Goal: Task Accomplishment & Management: Use online tool/utility

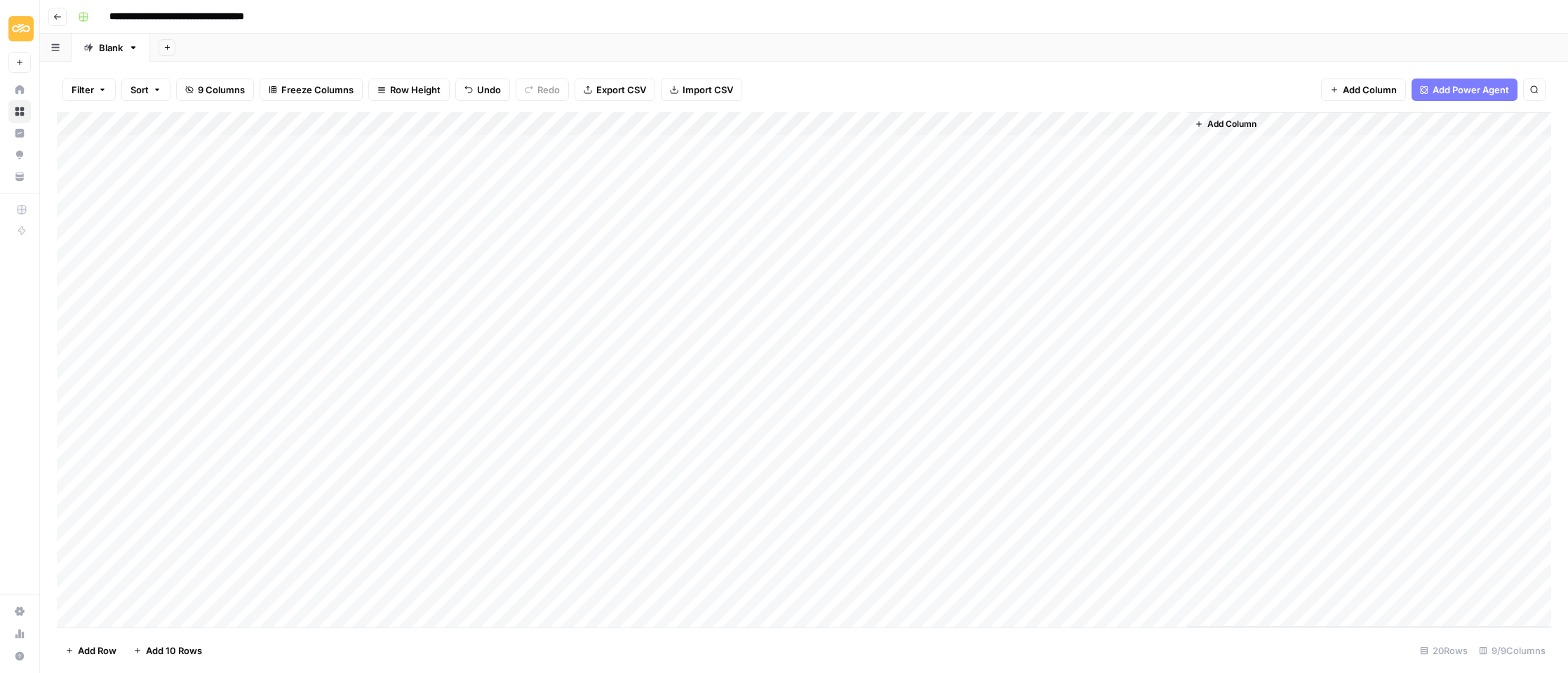
click at [52, 363] on div "Filter Sort 9 Columns Freeze Columns Row Height Undo Redo Export CSV Import CSV…" at bounding box center [804, 367] width 1529 height 611
drag, startPoint x: 63, startPoint y: 360, endPoint x: 63, endPoint y: 386, distance: 26.0
click at [63, 386] on div "Add Column" at bounding box center [804, 370] width 1494 height 515
click at [1046, 384] on div "Add Column" at bounding box center [804, 370] width 1494 height 515
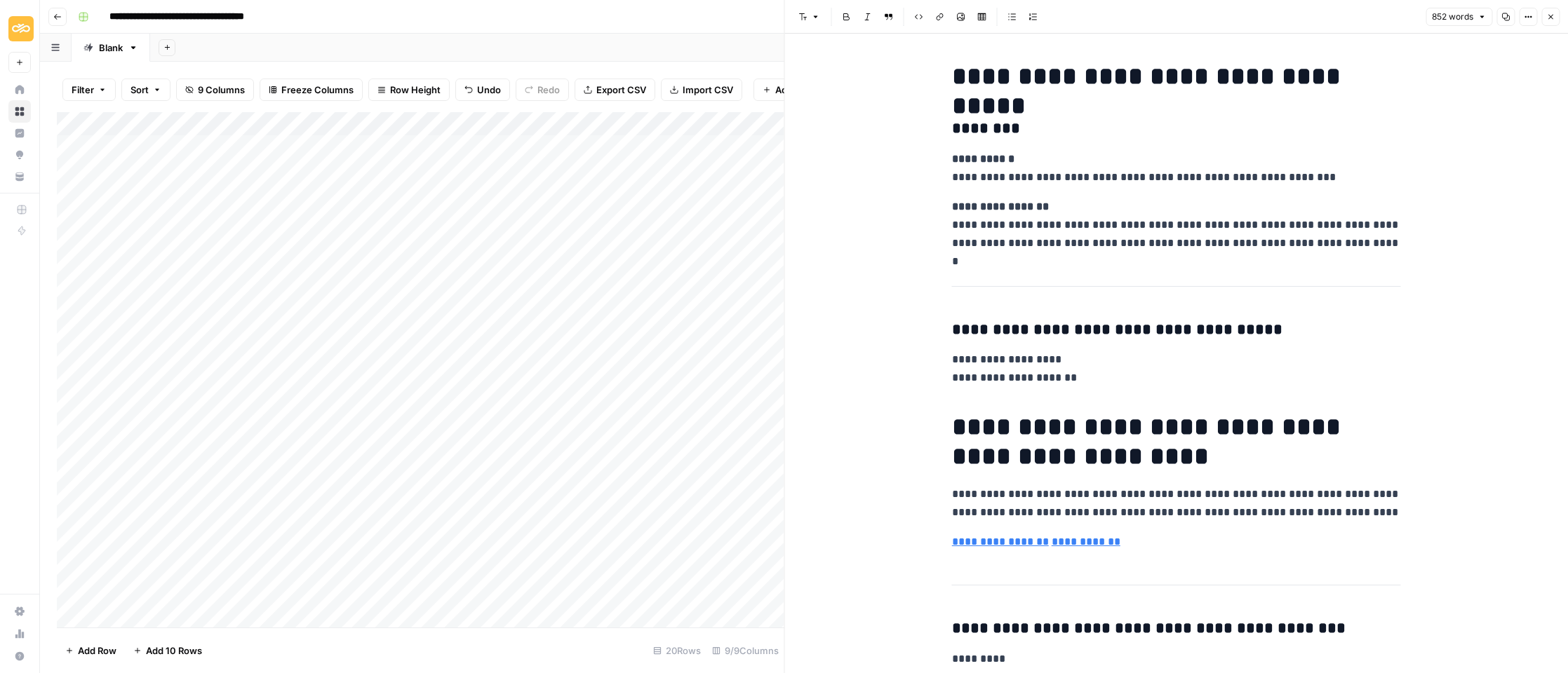
click at [1509, 21] on icon "button" at bounding box center [1505, 17] width 8 height 8
click at [1508, 15] on icon "button" at bounding box center [1505, 17] width 8 height 8
click at [1547, 15] on button "Close" at bounding box center [1551, 17] width 19 height 19
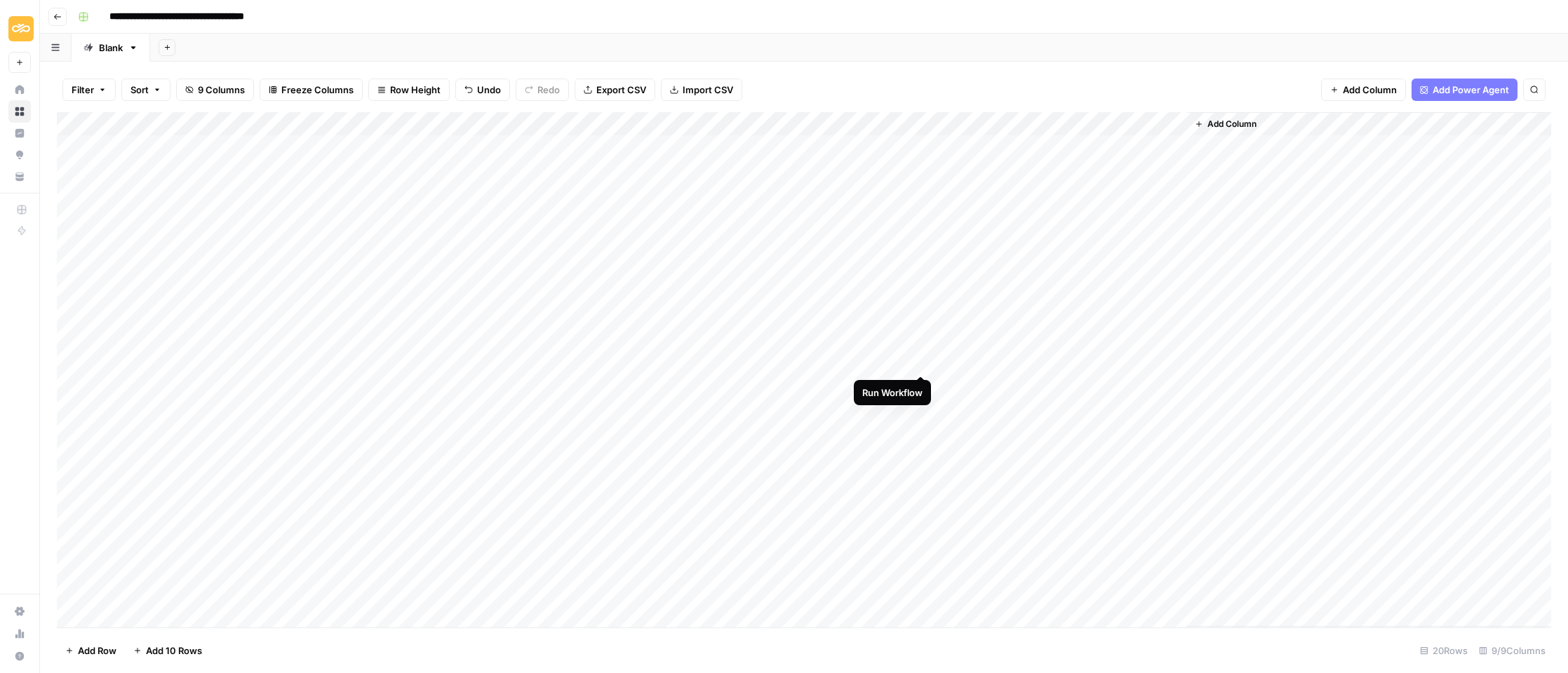
click at [922, 360] on div "Add Column" at bounding box center [804, 370] width 1494 height 515
click at [924, 360] on div "Add Column" at bounding box center [804, 370] width 1494 height 515
click at [861, 362] on div "Add Column" at bounding box center [804, 370] width 1494 height 515
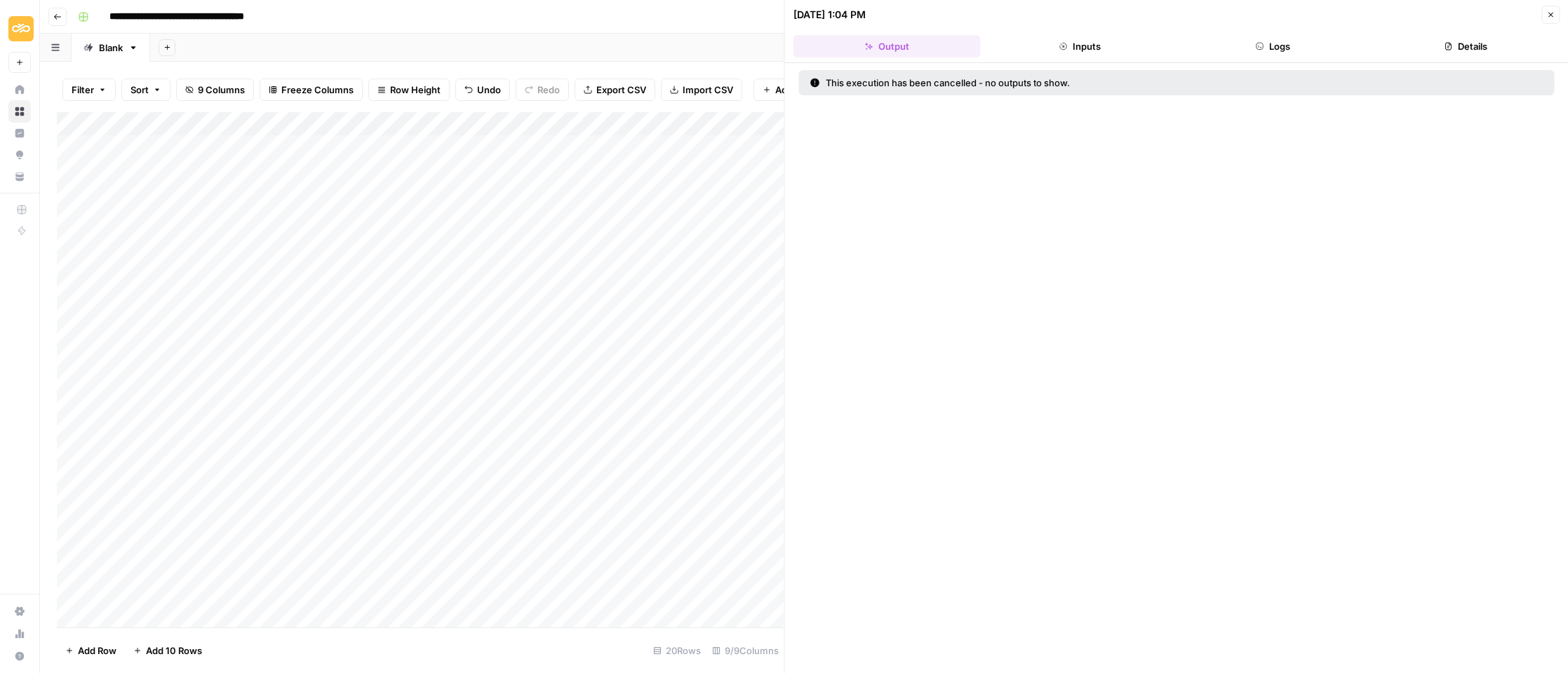
click at [1270, 41] on button "Logs" at bounding box center [1273, 47] width 188 height 22
click at [1555, 10] on button "Close" at bounding box center [1551, 15] width 19 height 19
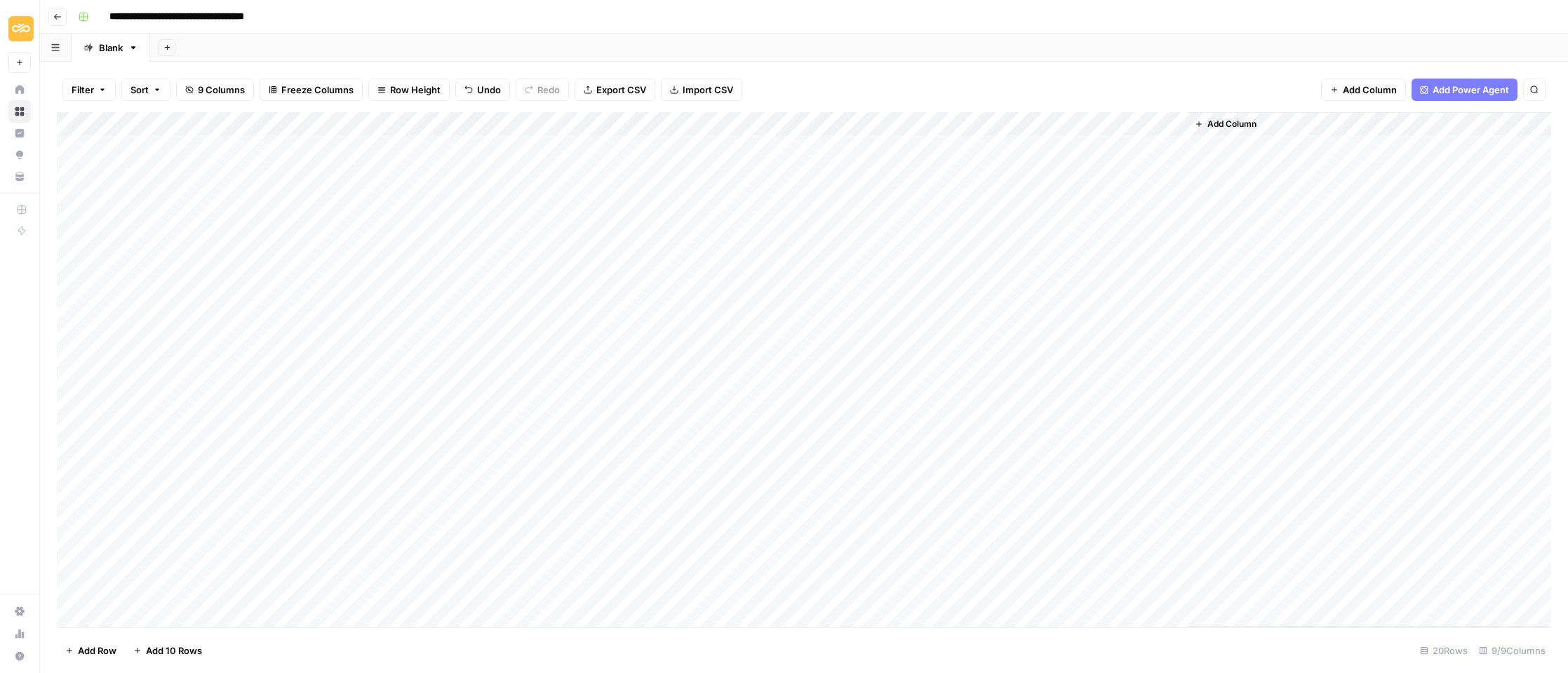
click at [1040, 359] on div "Add Column" at bounding box center [804, 370] width 1494 height 515
click at [1546, 20] on button "Close" at bounding box center [1551, 17] width 19 height 19
click at [925, 362] on div "Add Column" at bounding box center [804, 370] width 1494 height 515
click at [927, 362] on div "Add Column" at bounding box center [804, 370] width 1494 height 515
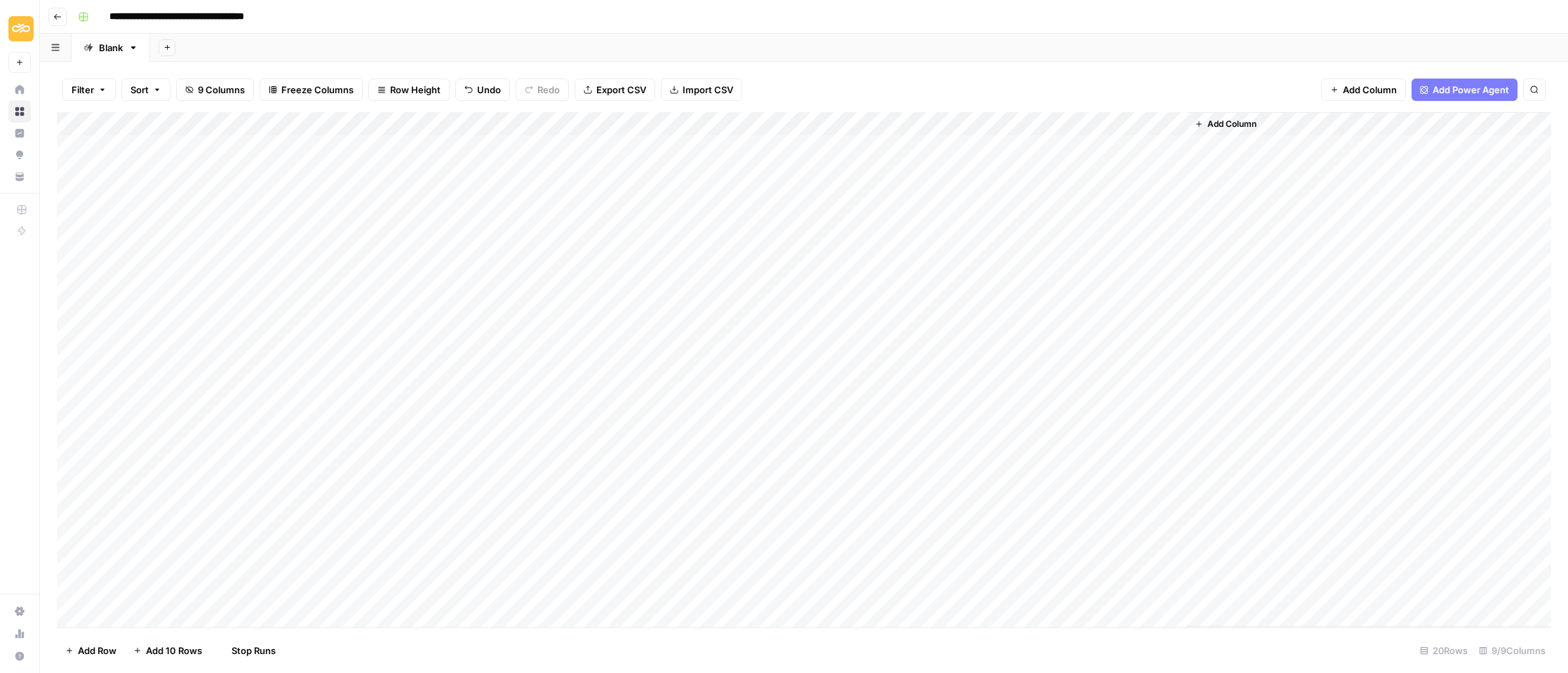
drag, startPoint x: 970, startPoint y: 362, endPoint x: 985, endPoint y: 362, distance: 15.0
click at [970, 362] on div "Add Column" at bounding box center [804, 370] width 1494 height 515
click at [1018, 470] on div "Add Column" at bounding box center [804, 370] width 1494 height 515
click at [1010, 411] on div "Add Column" at bounding box center [804, 370] width 1494 height 515
click at [1038, 390] on div "Add Column" at bounding box center [804, 370] width 1494 height 515
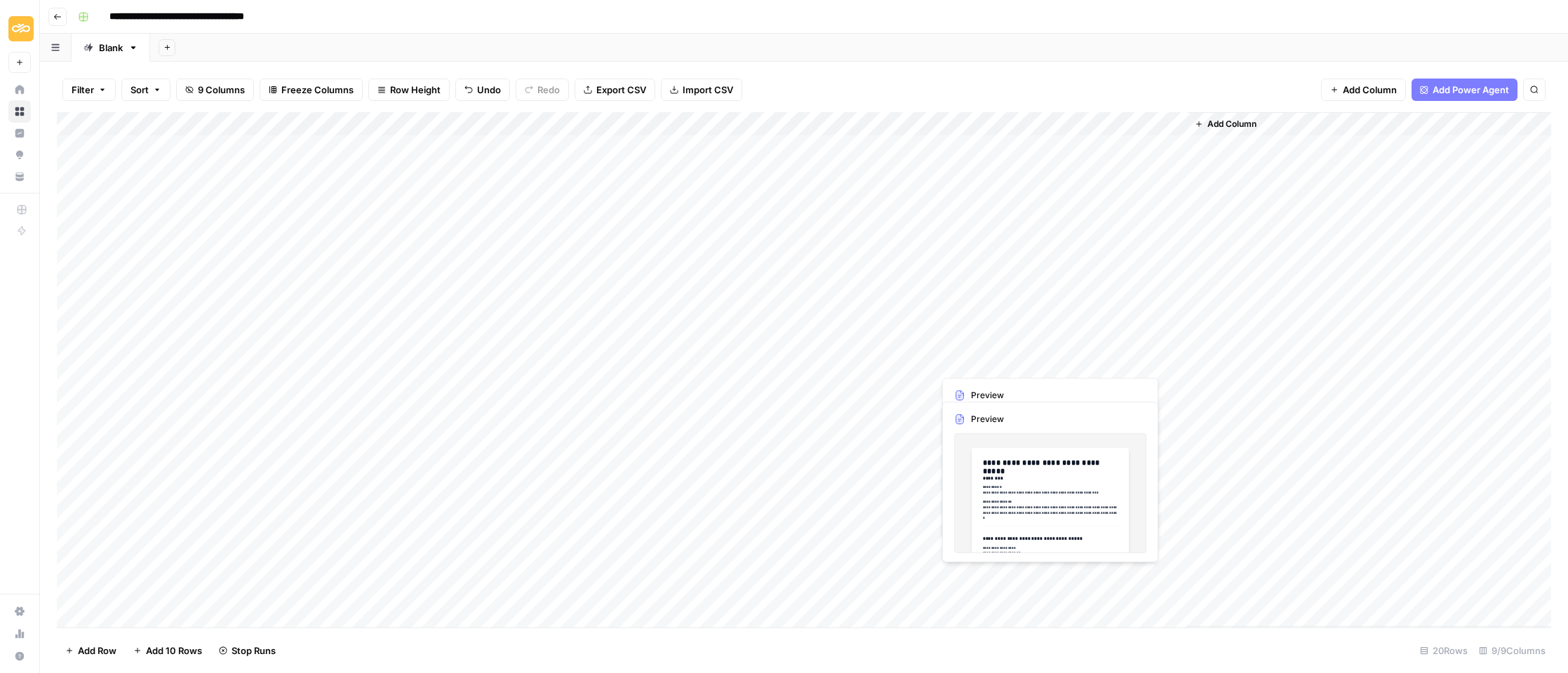
click at [1023, 365] on div "Add Column" at bounding box center [804, 370] width 1494 height 515
click at [142, 456] on div "Add Column" at bounding box center [804, 370] width 1494 height 515
click at [137, 481] on div "Add Column" at bounding box center [804, 370] width 1494 height 515
click at [125, 510] on div "Add Column" at bounding box center [804, 370] width 1494 height 515
click at [219, 452] on div "Add Column" at bounding box center [804, 370] width 1494 height 515
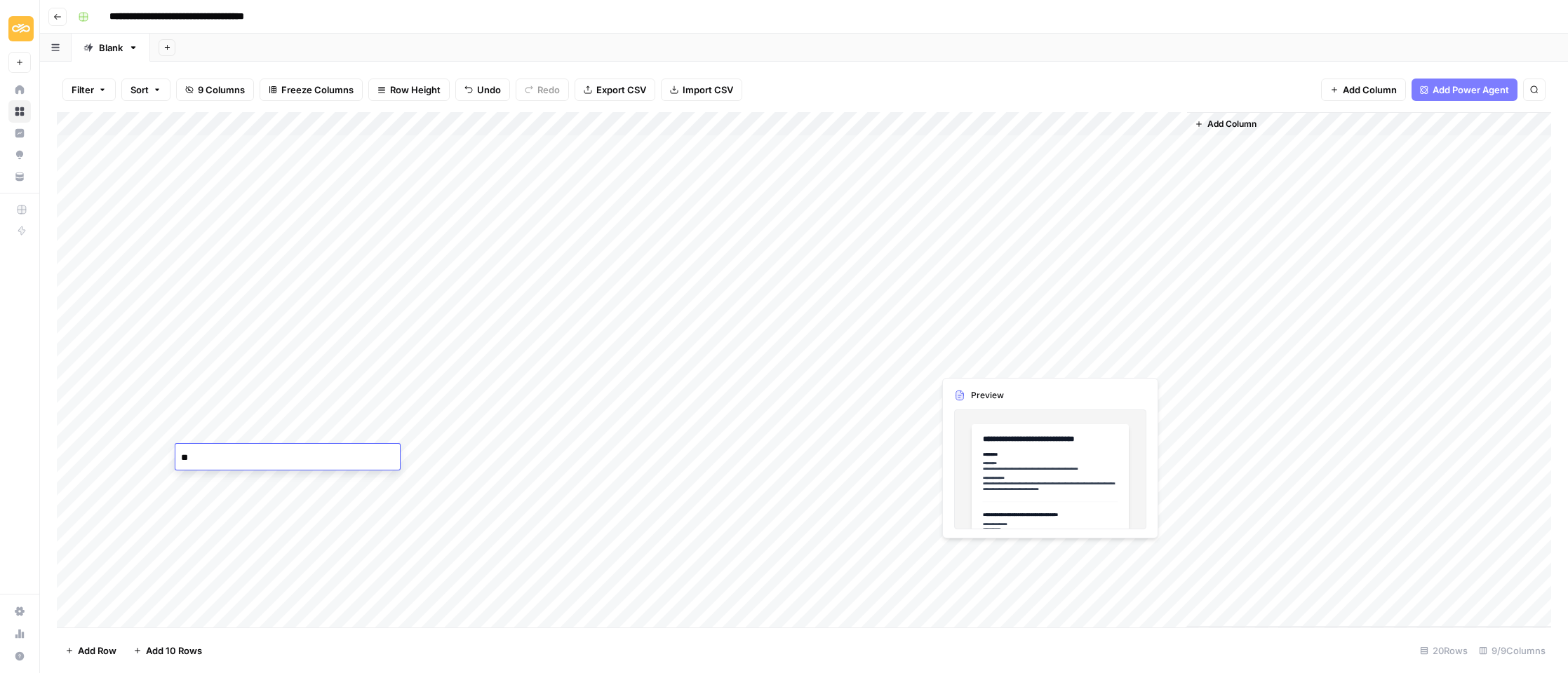
type textarea "*"
type textarea "****"
click at [616, 454] on div "Add Column" at bounding box center [804, 370] width 1494 height 515
click at [590, 458] on div "Add Column" at bounding box center [804, 370] width 1494 height 515
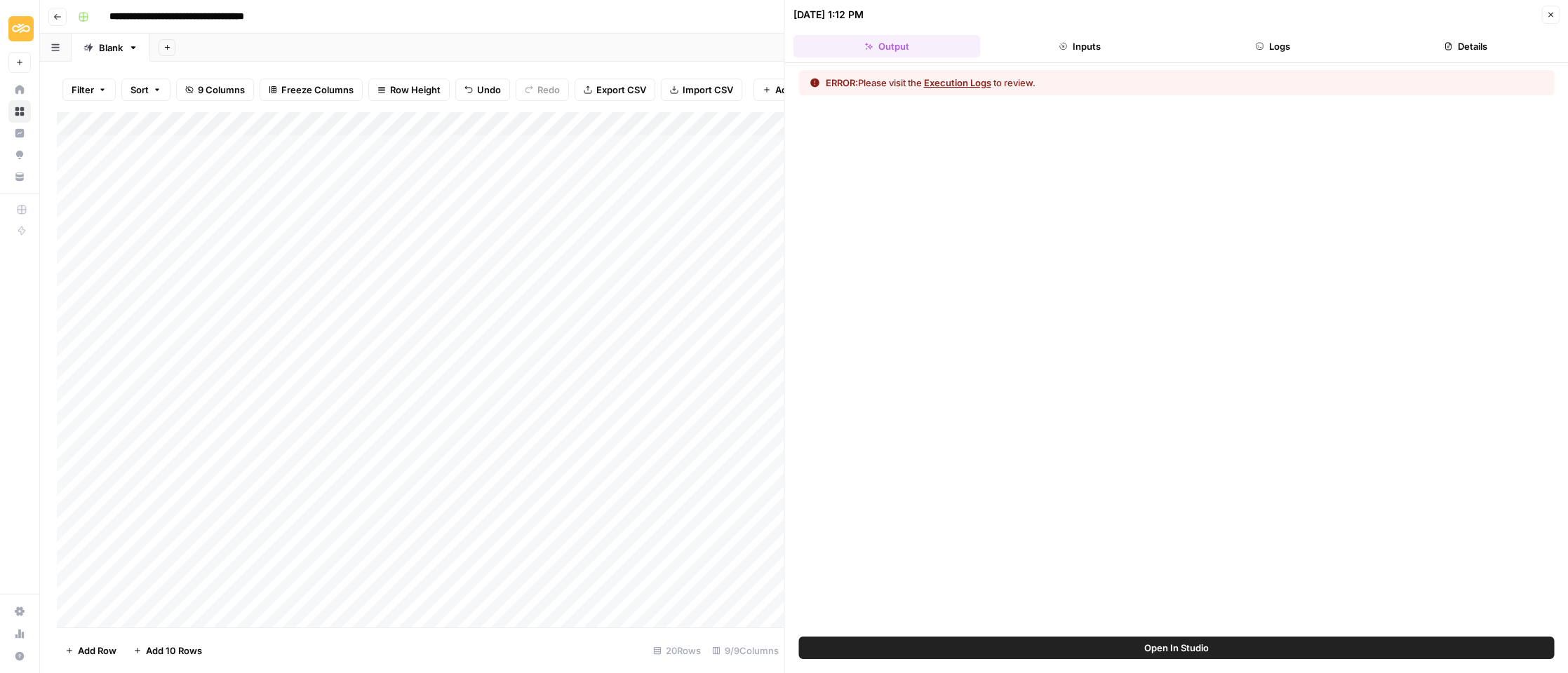
click at [1274, 48] on button "Logs" at bounding box center [1273, 47] width 188 height 22
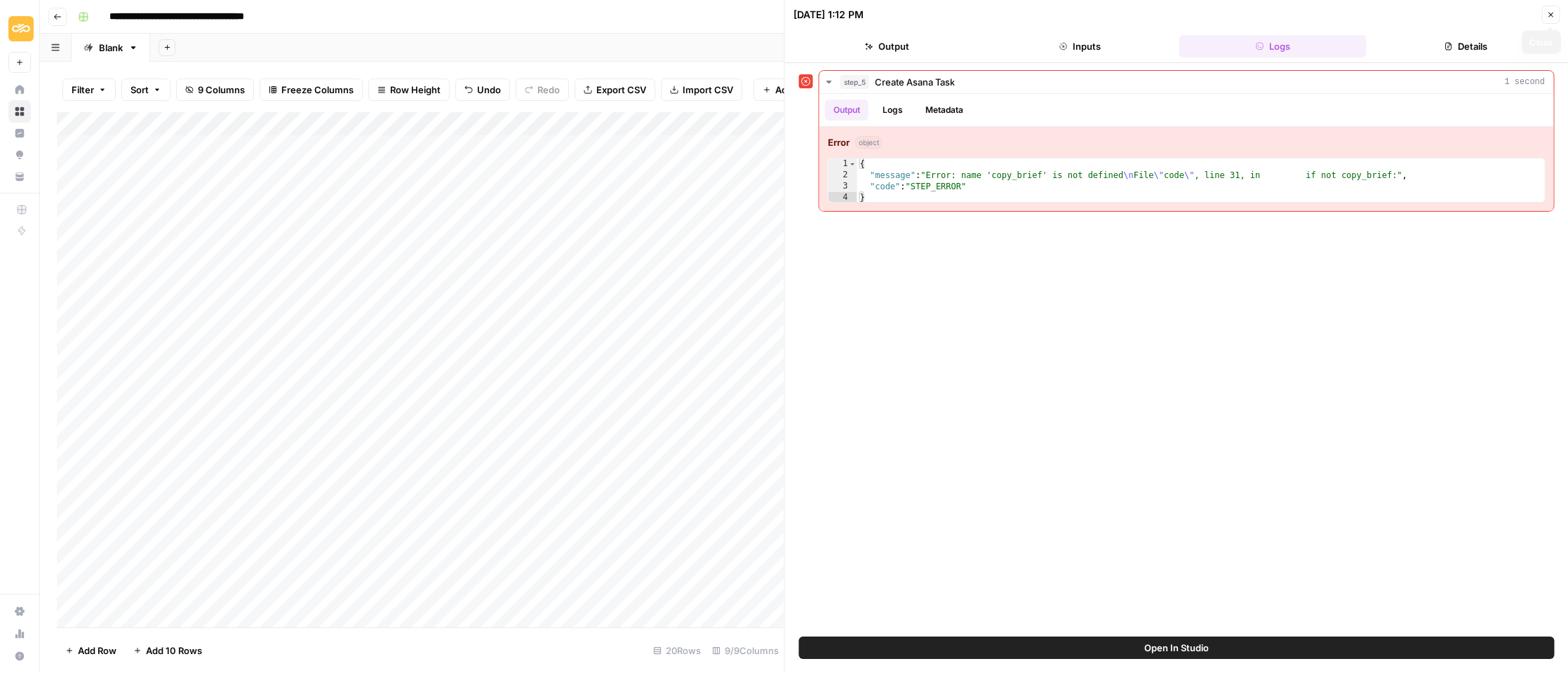
click at [1548, 17] on icon "button" at bounding box center [1550, 14] width 8 height 8
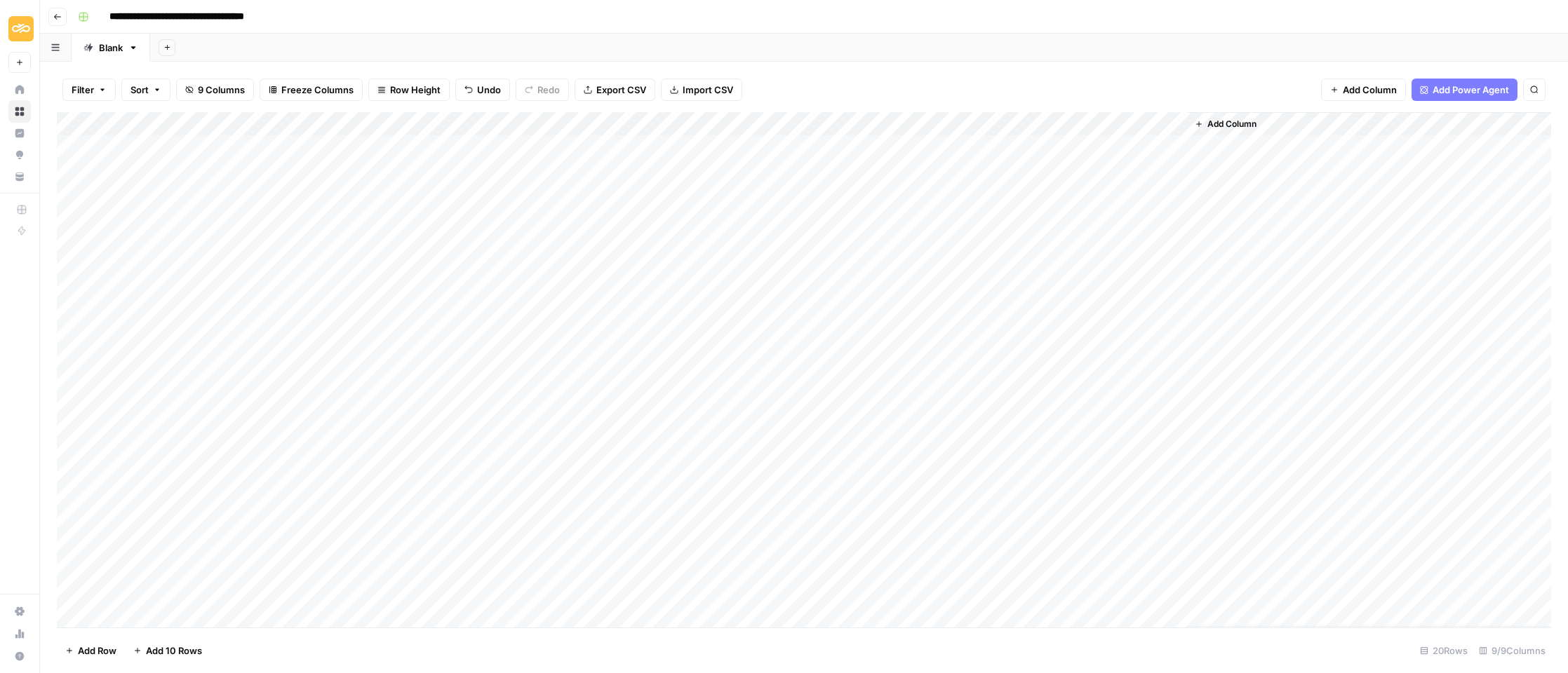
click at [1047, 361] on div "Add Column" at bounding box center [804, 370] width 1494 height 515
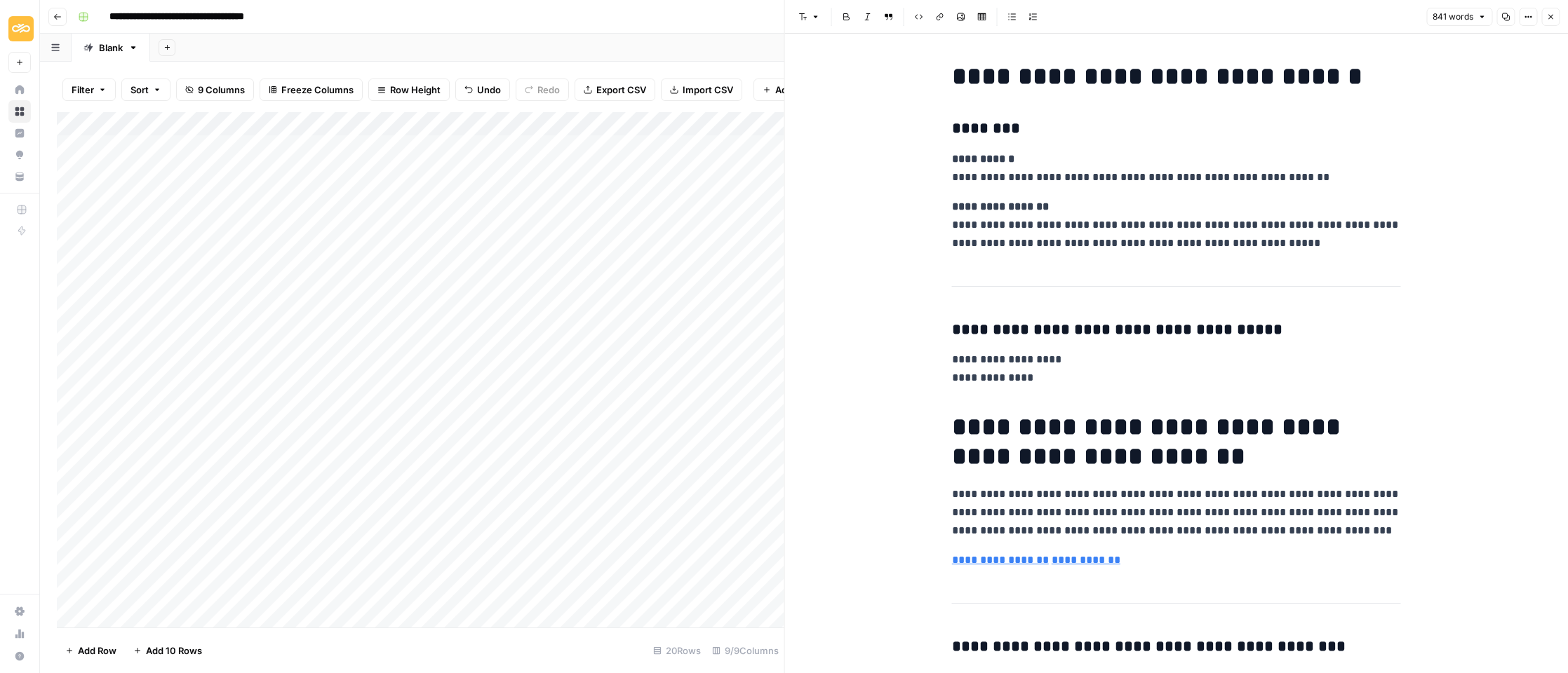
click at [1505, 21] on icon "button" at bounding box center [1505, 17] width 8 height 8
click at [1555, 20] on icon "button" at bounding box center [1550, 17] width 8 height 8
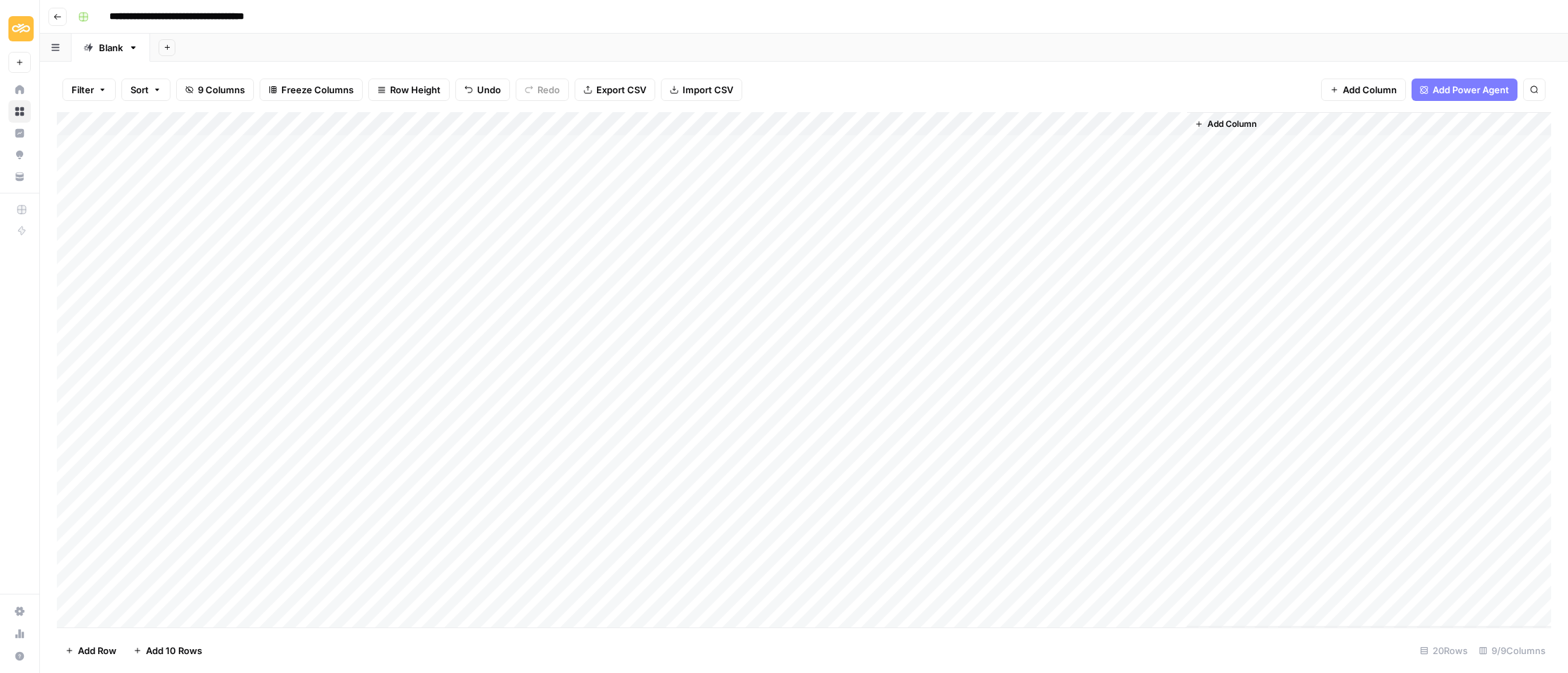
click at [654, 124] on div "Add Column" at bounding box center [804, 370] width 1494 height 515
click at [618, 259] on span "Edit Workflow" at bounding box center [643, 261] width 122 height 14
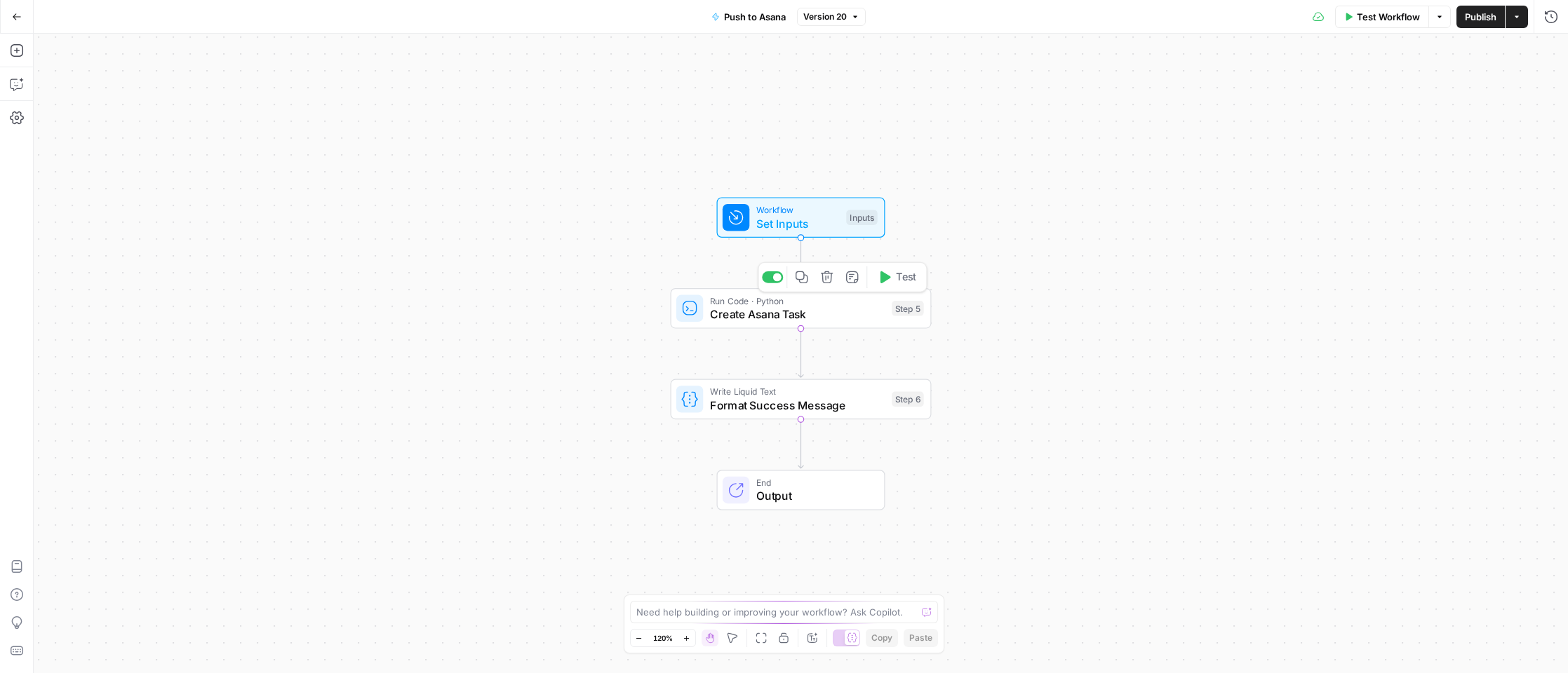
click at [718, 307] on span "Create Asana Task" at bounding box center [798, 315] width 176 height 17
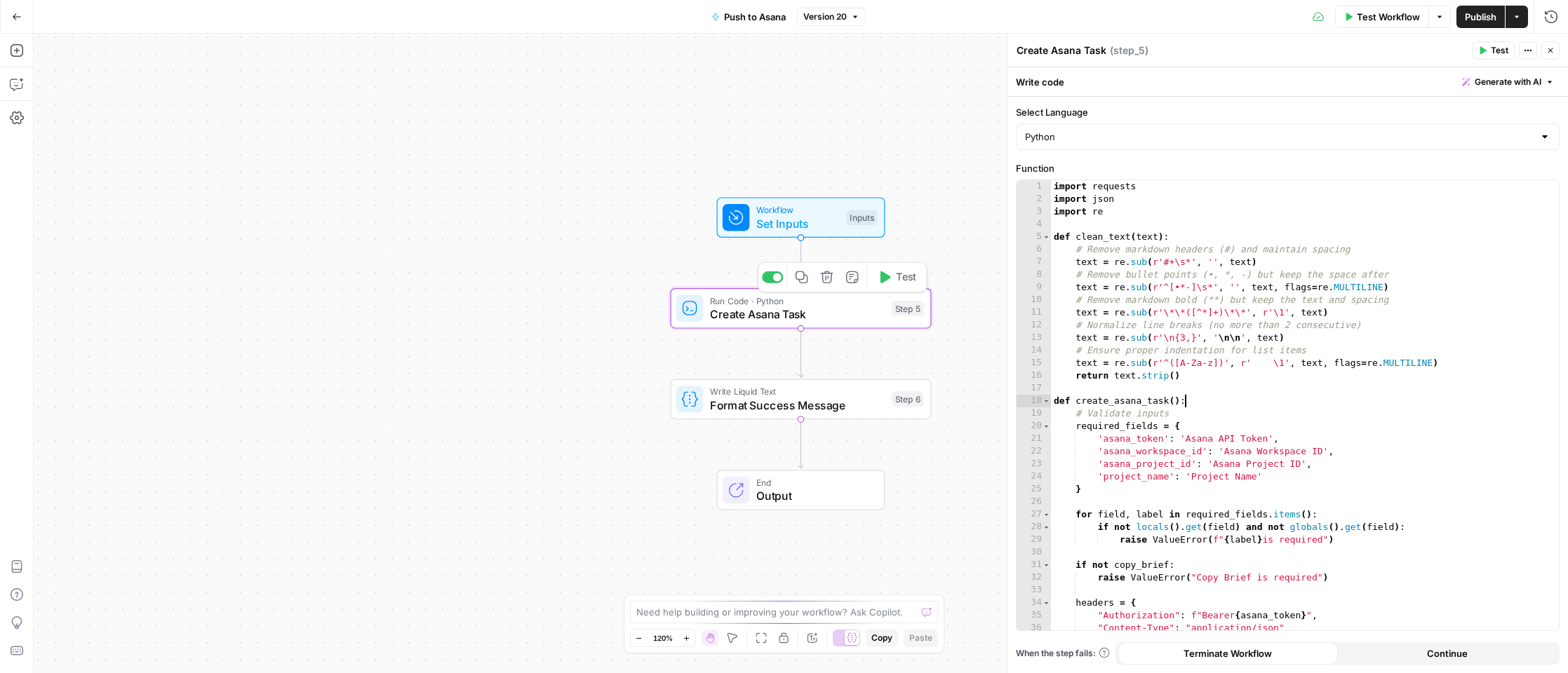
click at [1427, 402] on div "import requests import json import re def clean_text ( text ) : # Remove markdo…" at bounding box center [1306, 418] width 509 height 477
click at [1392, 399] on div "import requests import json import re def clean_text ( text ) : # Remove markdo…" at bounding box center [1306, 418] width 509 height 477
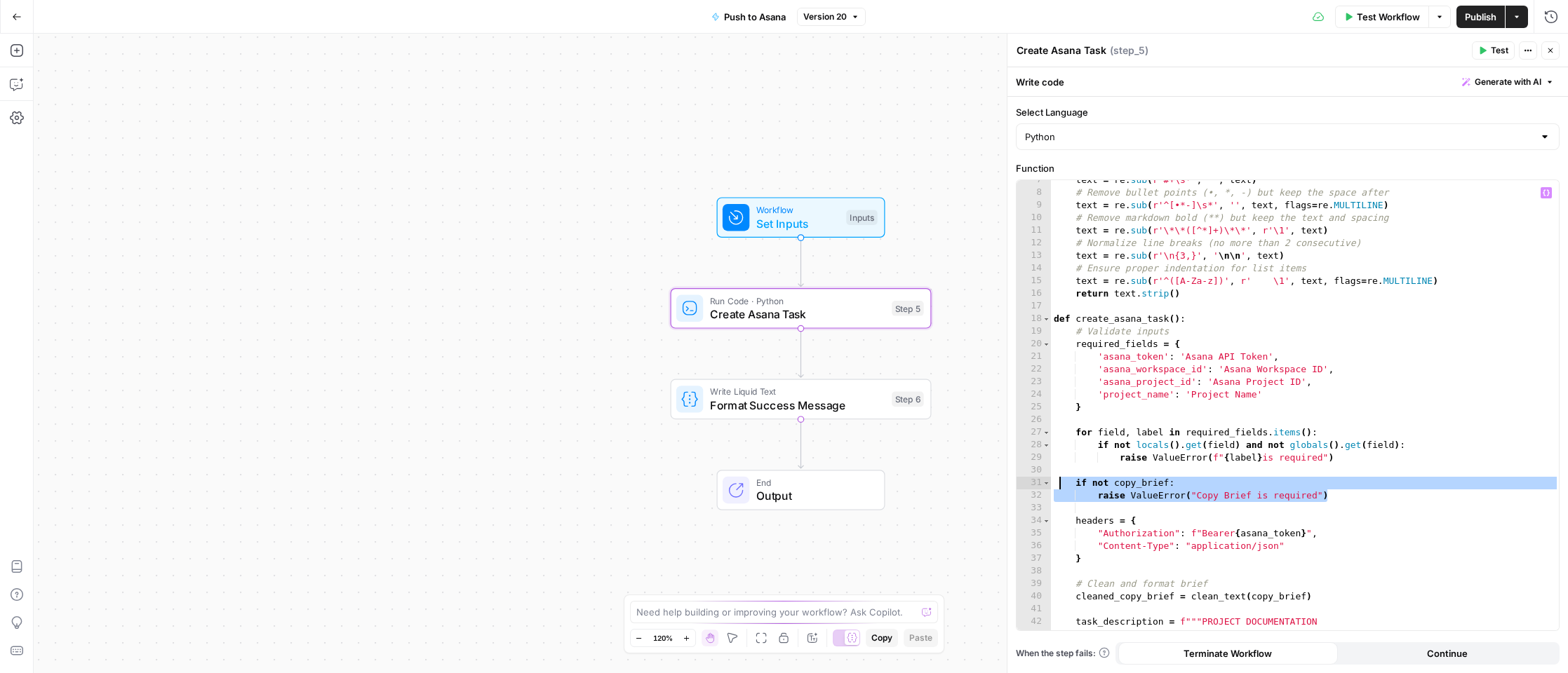
drag, startPoint x: 1339, startPoint y: 495, endPoint x: 1057, endPoint y: 478, distance: 282.5
click at [1057, 478] on div "text = re . sub ( r'#+\s*' , '' , text ) # Remove bullet points (•, *, -) but k…" at bounding box center [1306, 412] width 509 height 477
type textarea "**********"
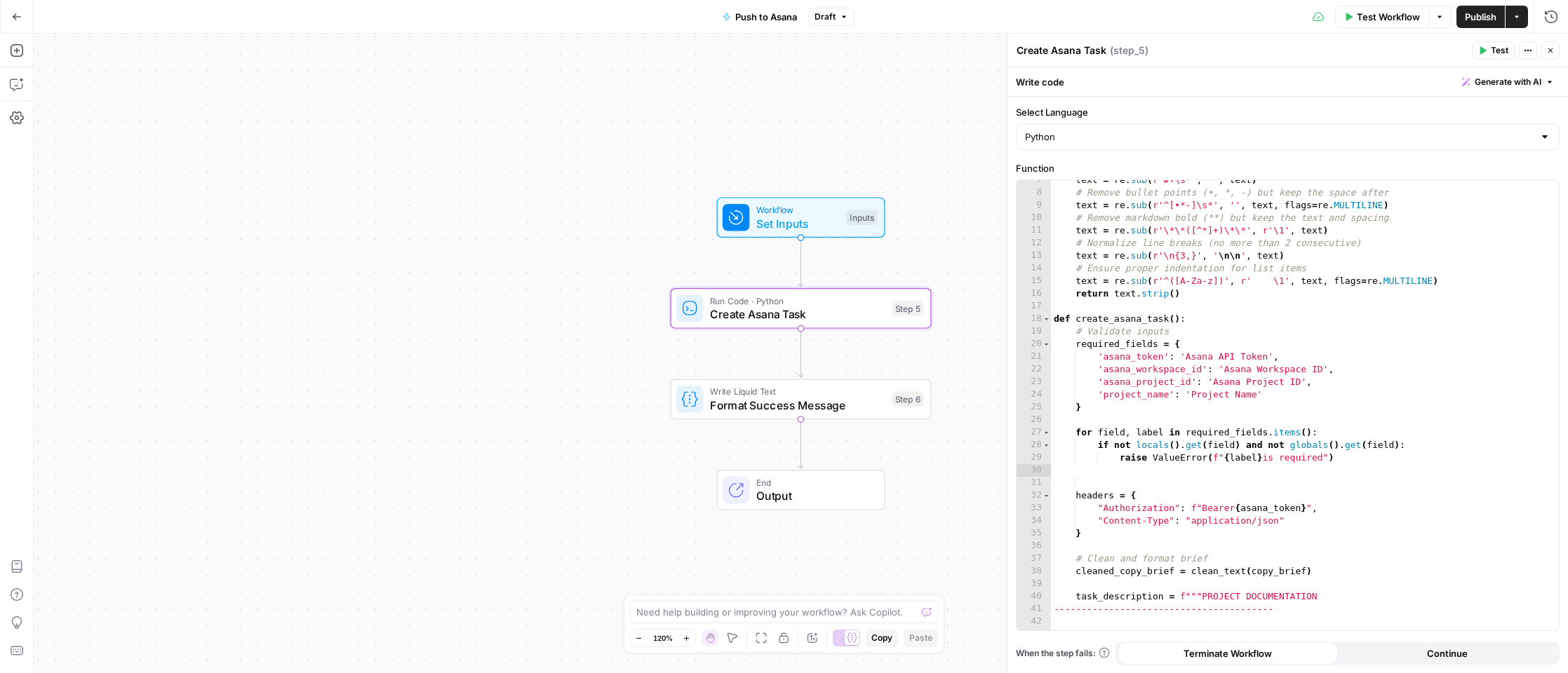
click at [1380, 8] on button "Test Workflow" at bounding box center [1382, 17] width 94 height 22
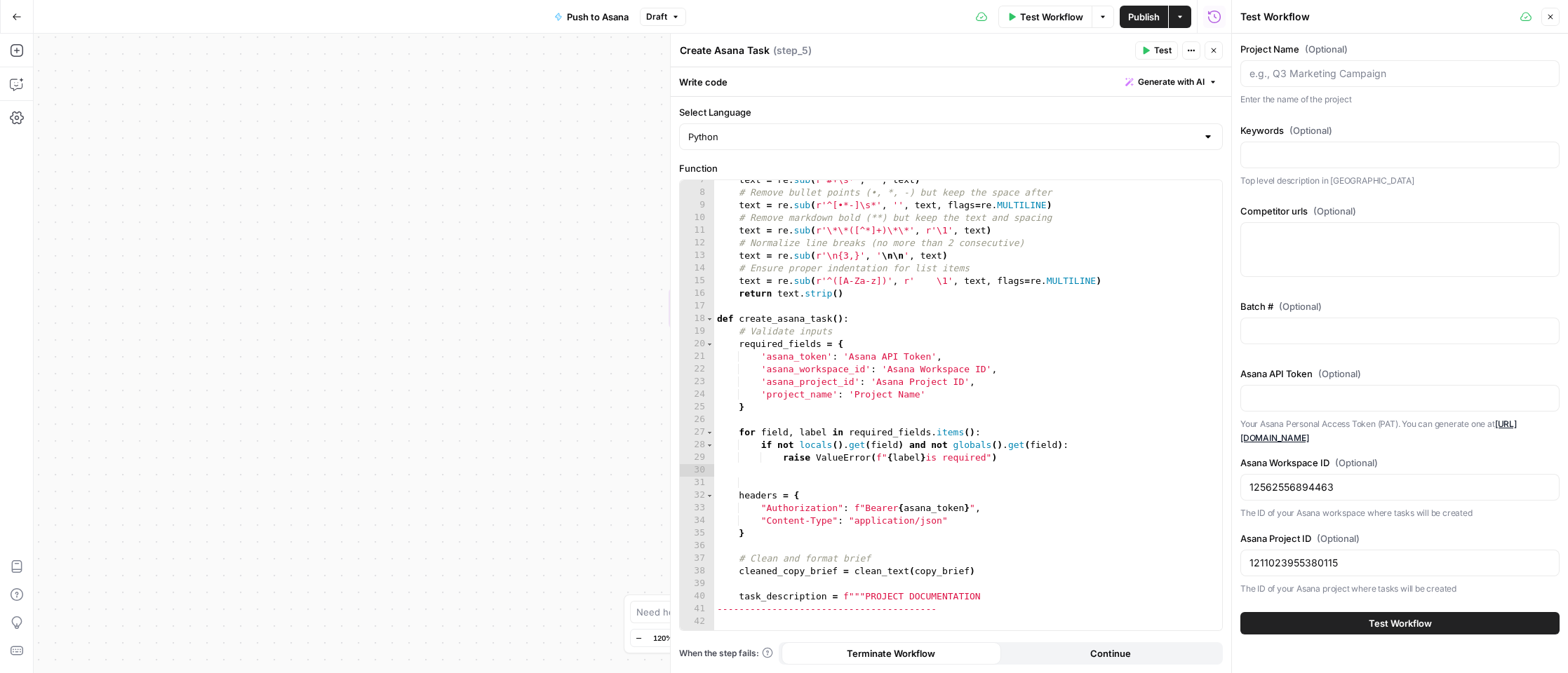
click at [1362, 624] on button "Test Workflow" at bounding box center [1400, 624] width 319 height 22
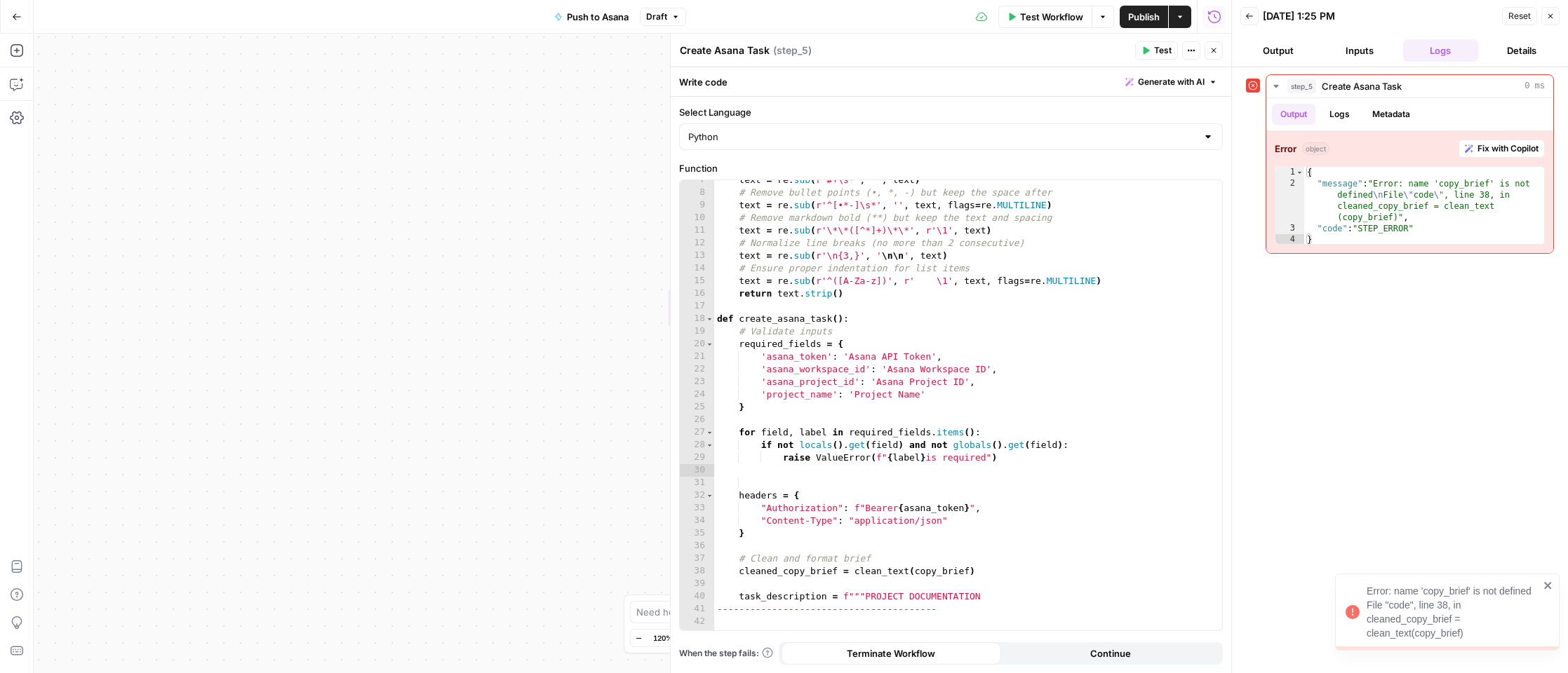
type textarea "**********"
click at [967, 498] on div "text = re . sub ( r'#+\s*' , '' , text ) # Remove bullet points (•, *, -) but k…" at bounding box center [968, 412] width 509 height 477
type input "*"
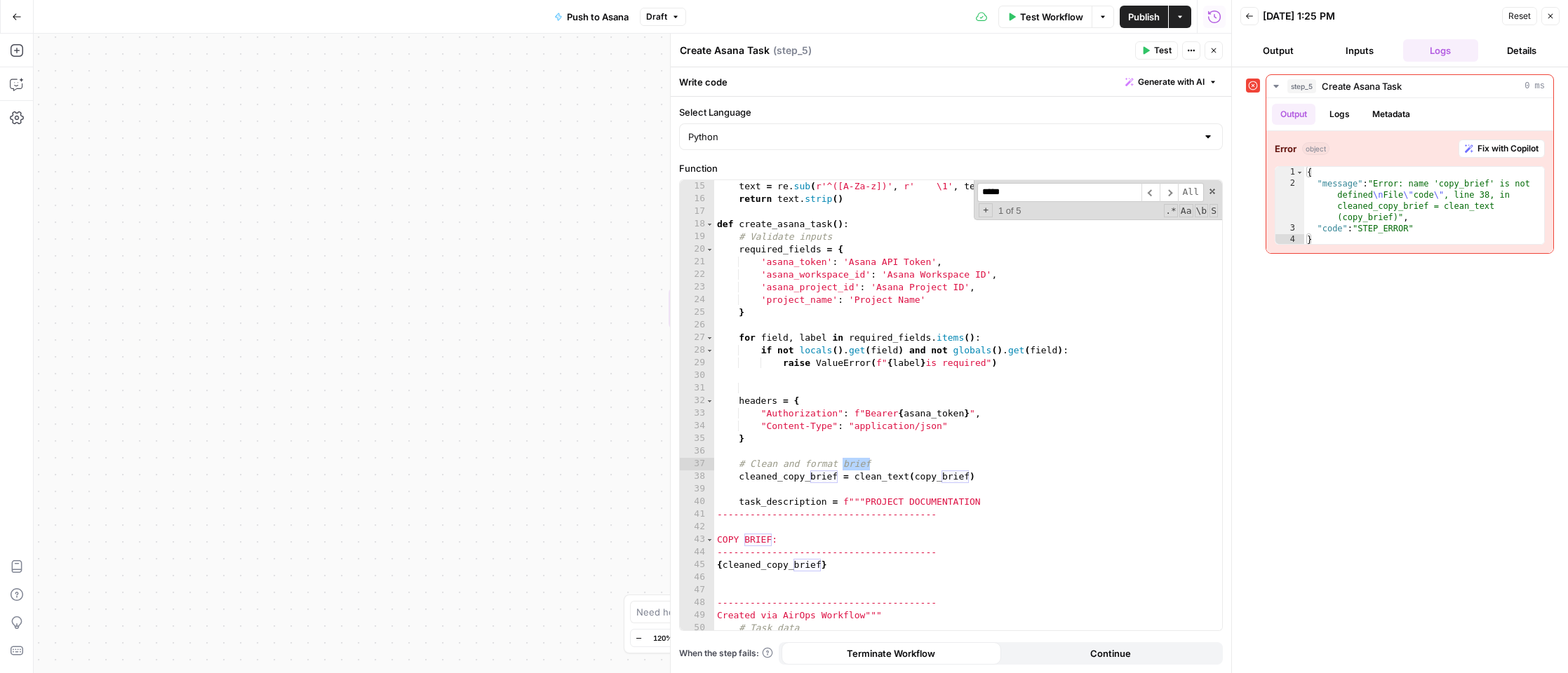
scroll to position [179, 0]
type input "*****"
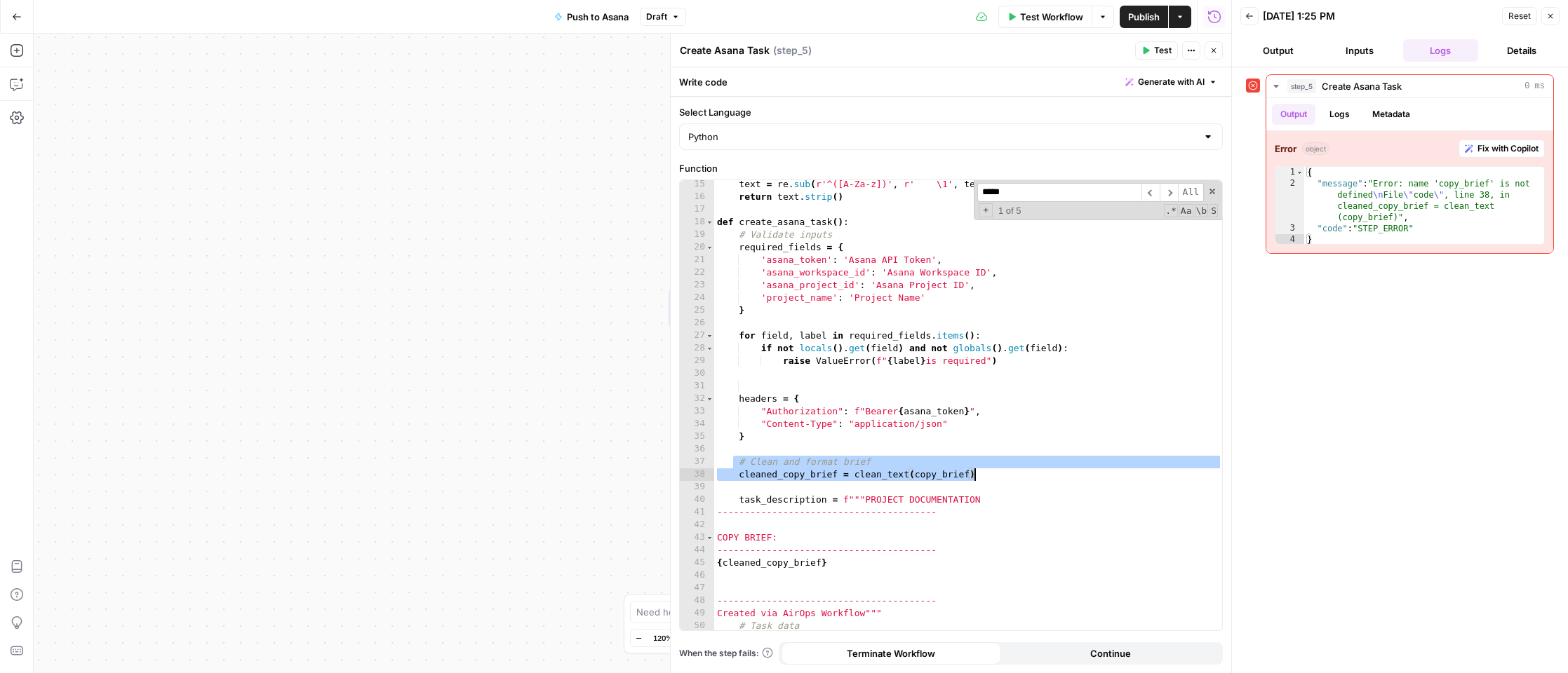
drag, startPoint x: 732, startPoint y: 462, endPoint x: 985, endPoint y: 477, distance: 253.4
click at [985, 477] on div "text = re . sub ( r'^([A-Za-z])' , r' \1' , text , flags = re . MULTILINE ) ret…" at bounding box center [968, 416] width 509 height 477
type textarea "**********"
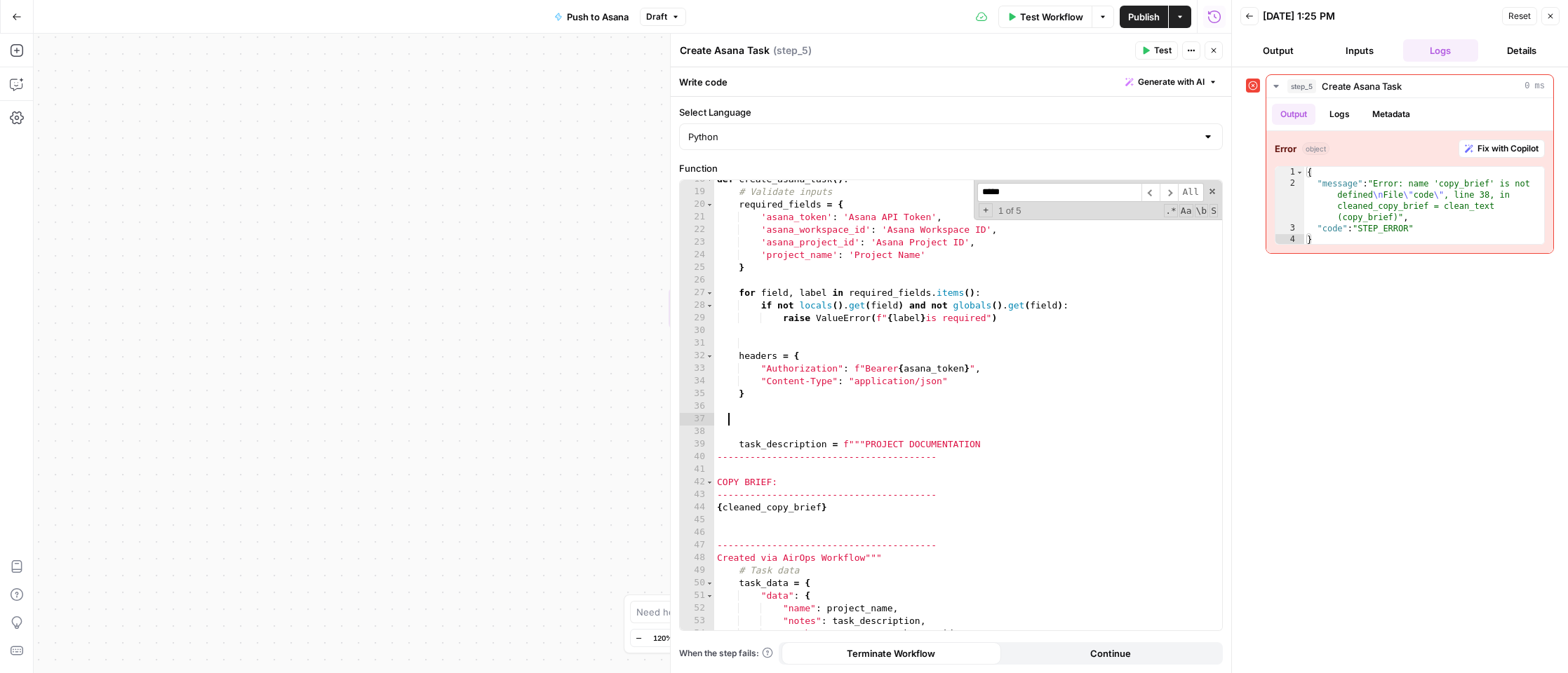
scroll to position [233, 0]
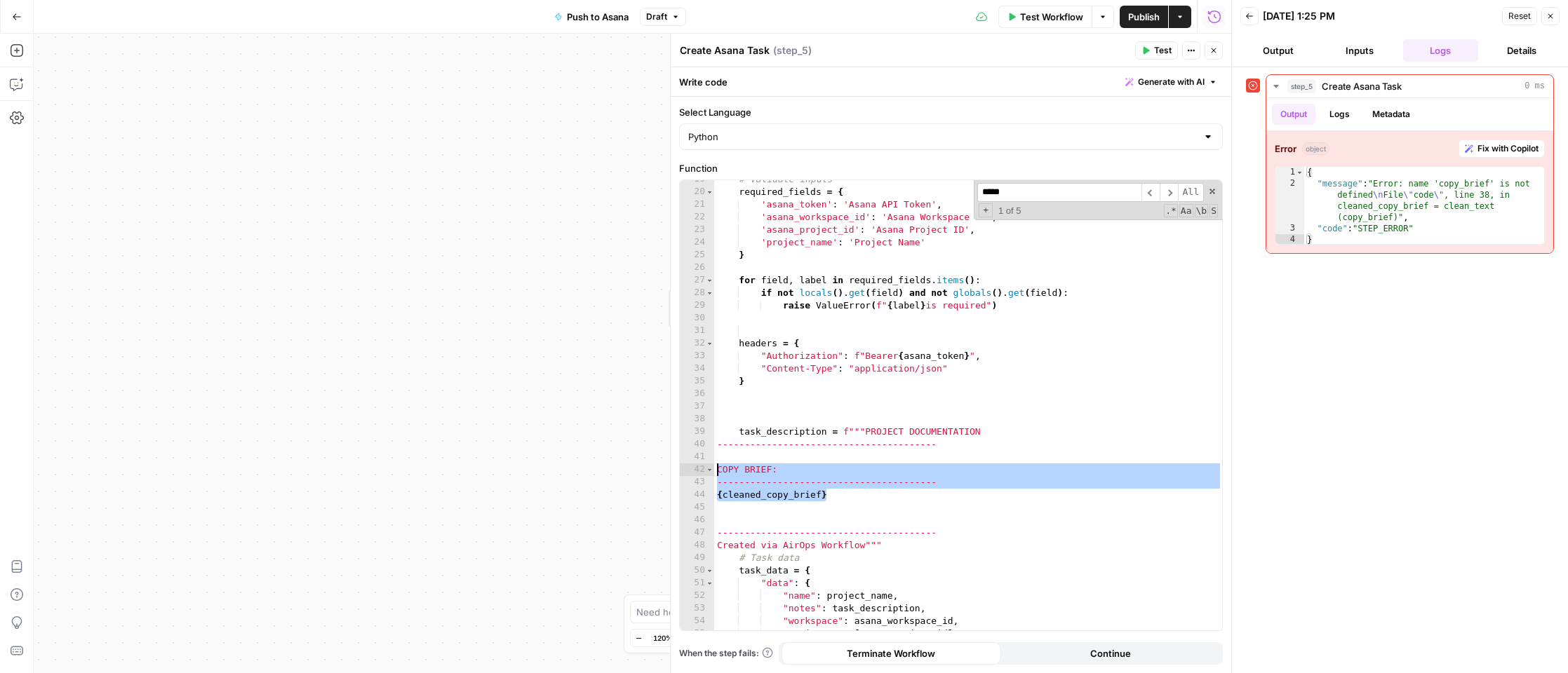
drag, startPoint x: 840, startPoint y: 495, endPoint x: 713, endPoint y: 470, distance: 129.4
click at [714, 470] on div "# Validate inputs required_fields = { 'asana_token' : 'Asana API Token' , 'asan…" at bounding box center [968, 412] width 509 height 477
type textarea "**********"
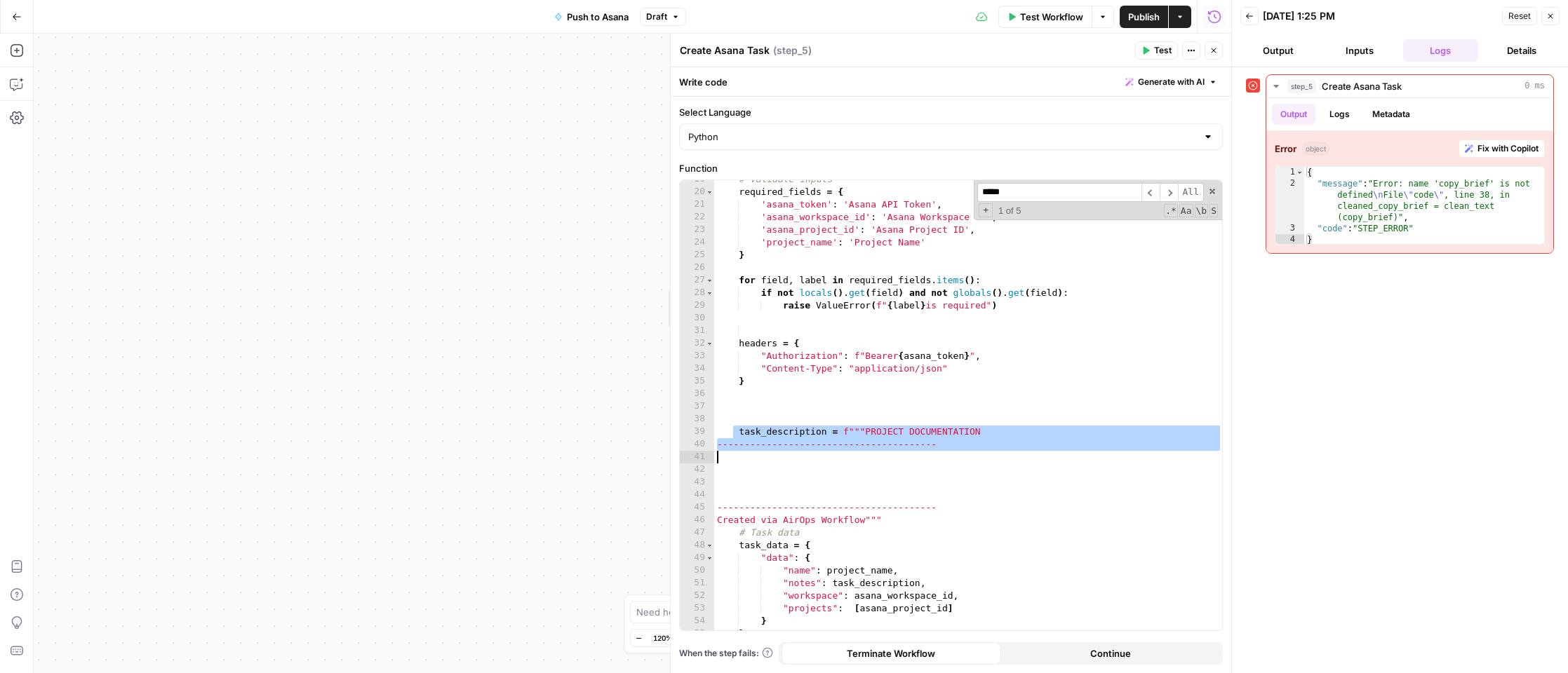
drag, startPoint x: 735, startPoint y: 428, endPoint x: 974, endPoint y: 462, distance: 241.4
click at [974, 462] on div "# Validate inputs required_fields = { 'asana_token' : 'Asana API Token' , 'asan…" at bounding box center [968, 412] width 509 height 477
type textarea "**********"
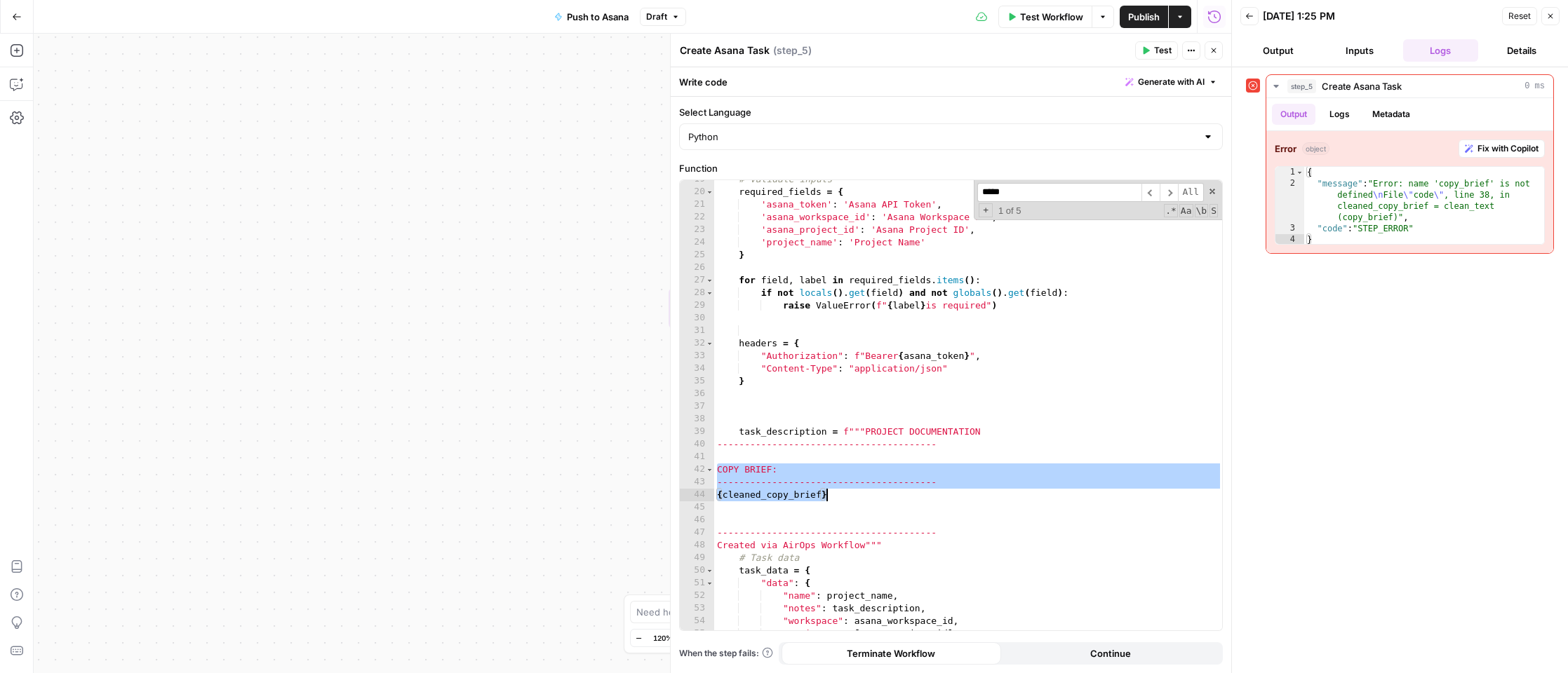
click at [874, 512] on div "# Validate inputs required_fields = { 'asana_token' : 'Asana API Token' , 'asan…" at bounding box center [968, 412] width 509 height 477
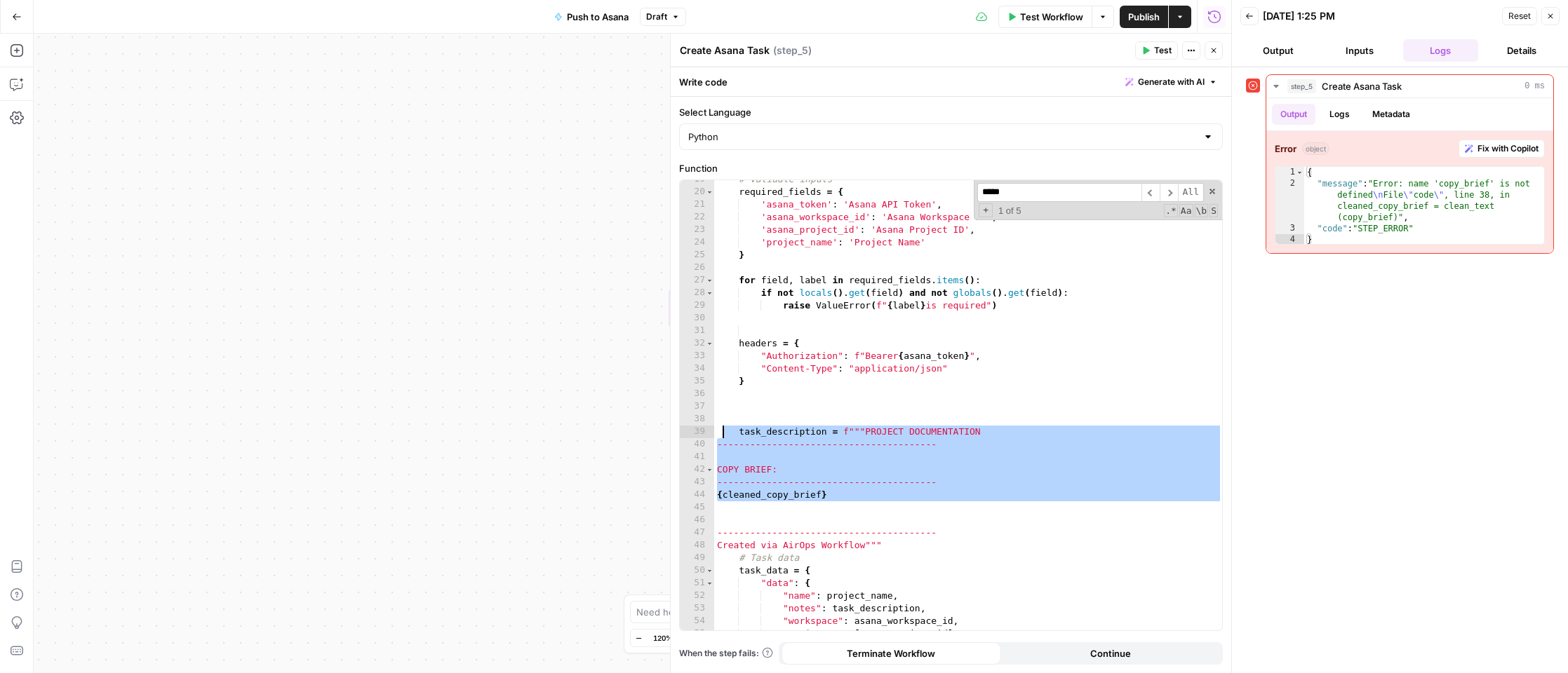
drag, startPoint x: 837, startPoint y: 501, endPoint x: 724, endPoint y: 435, distance: 130.9
click at [724, 435] on div "# Validate inputs required_fields = { 'asana_token' : 'Asana API Token' , 'asan…" at bounding box center [968, 412] width 509 height 477
type textarea "**********"
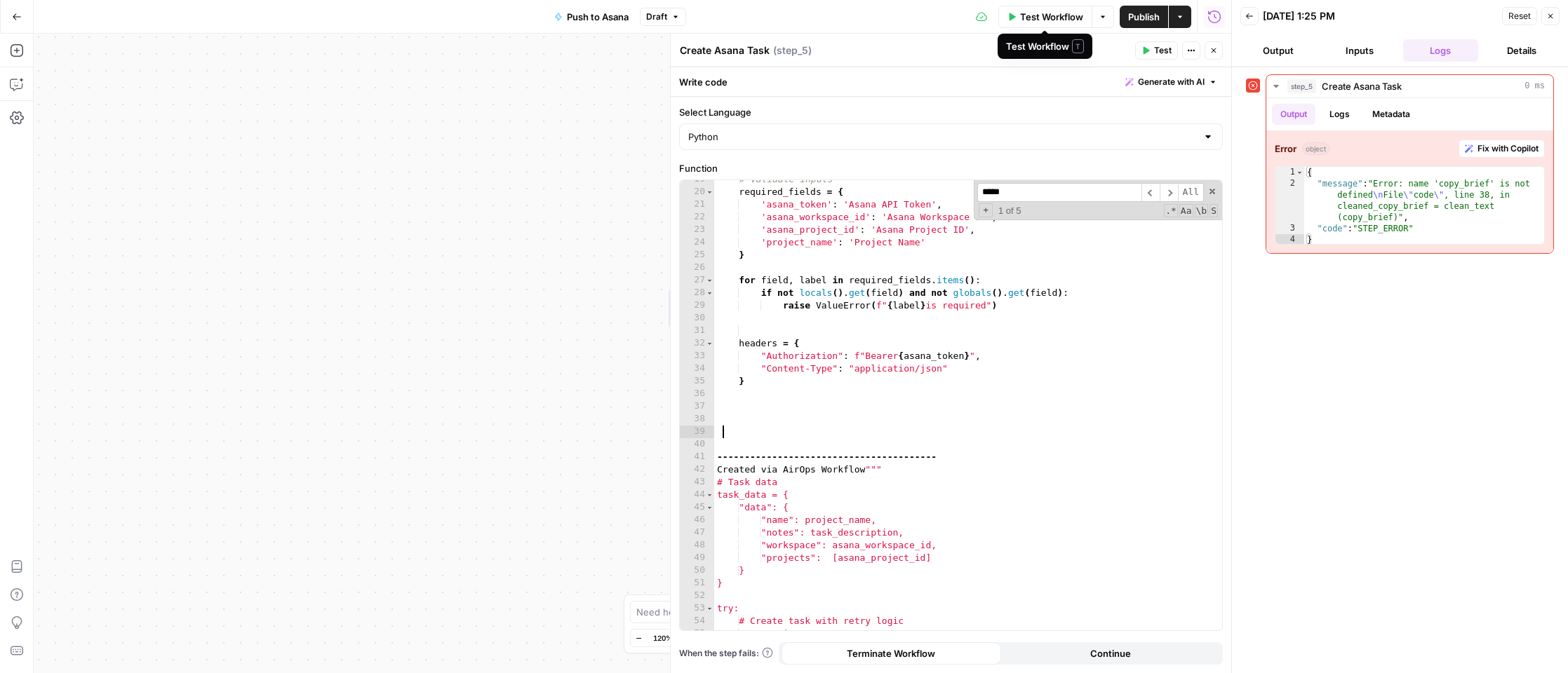
click at [1052, 21] on span "Test Workflow" at bounding box center [1052, 17] width 64 height 14
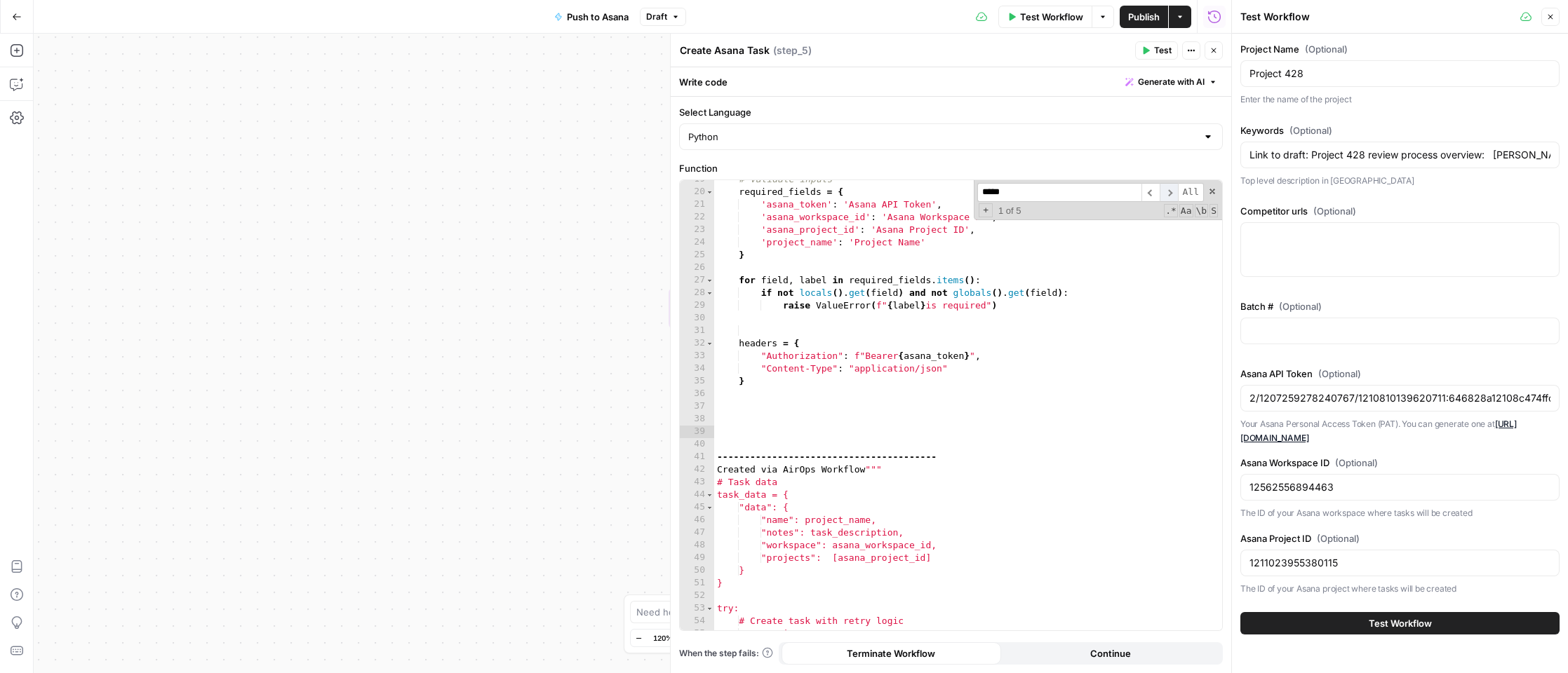
click at [1169, 193] on span "​" at bounding box center [1169, 192] width 19 height 19
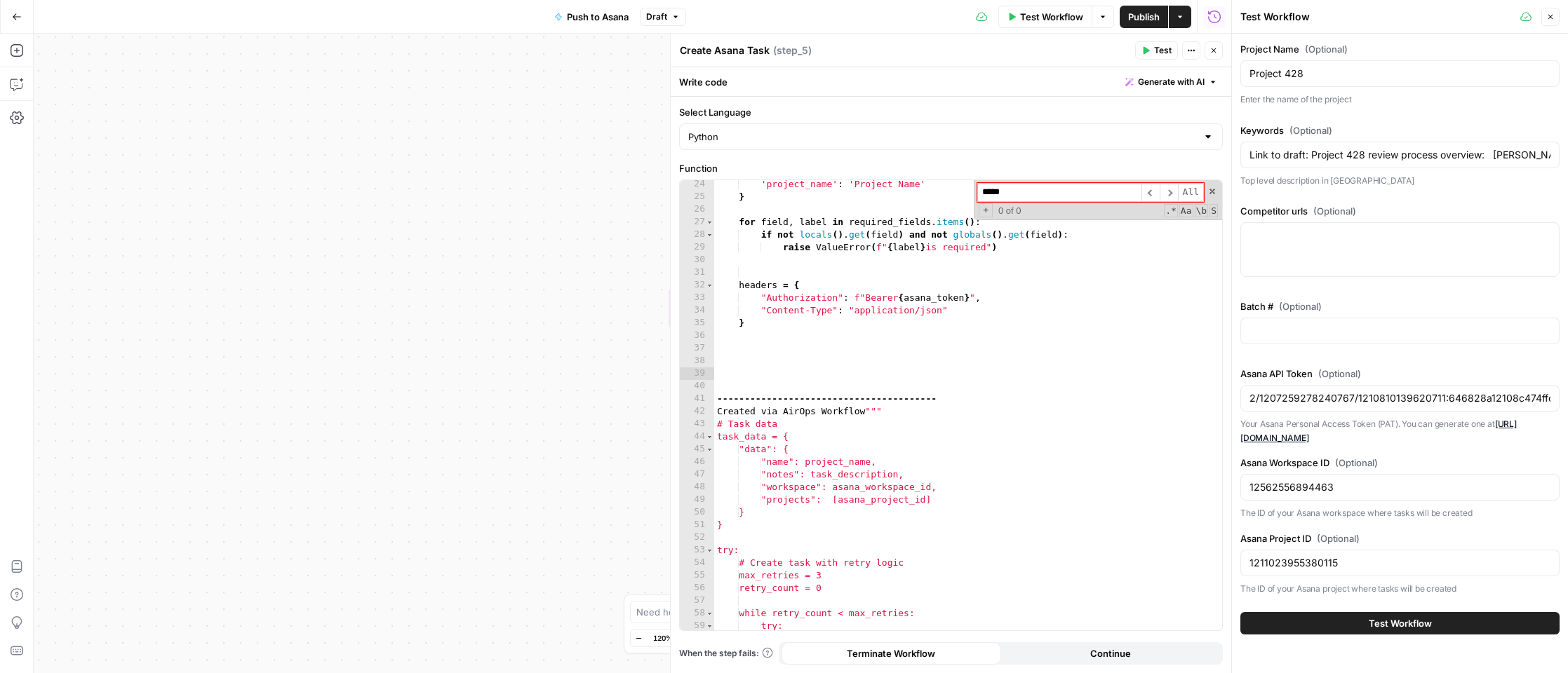
scroll to position [295, 0]
click at [1393, 623] on span "Test Workflow" at bounding box center [1401, 623] width 64 height 14
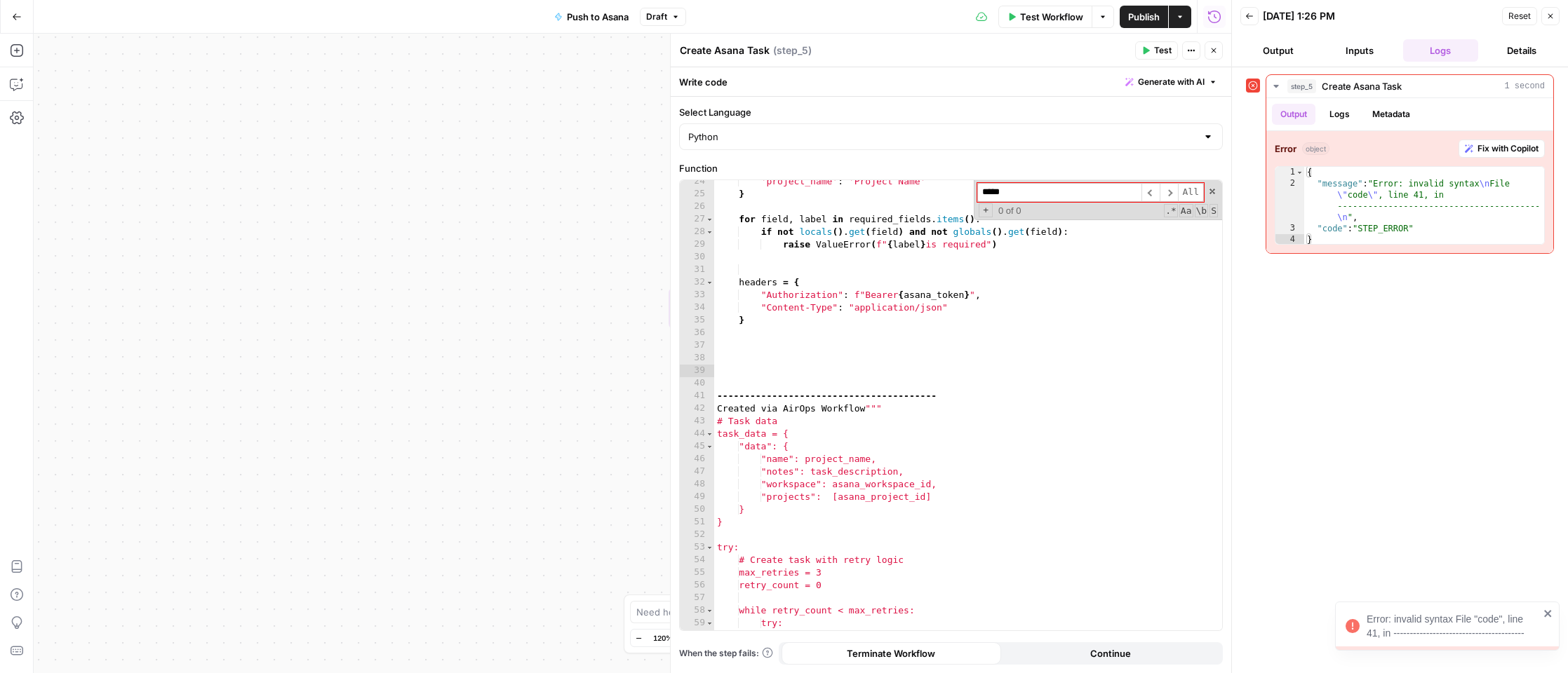
type textarea "*********"
drag, startPoint x: 952, startPoint y: 442, endPoint x: 916, endPoint y: 348, distance: 100.7
click at [952, 442] on div "'project_name' : 'Project Name' } for field , label in required_fields . items …" at bounding box center [968, 414] width 509 height 477
click at [821, 345] on div "'project_name' : 'Project Name' } for field , label in required_fields . items …" at bounding box center [968, 414] width 509 height 477
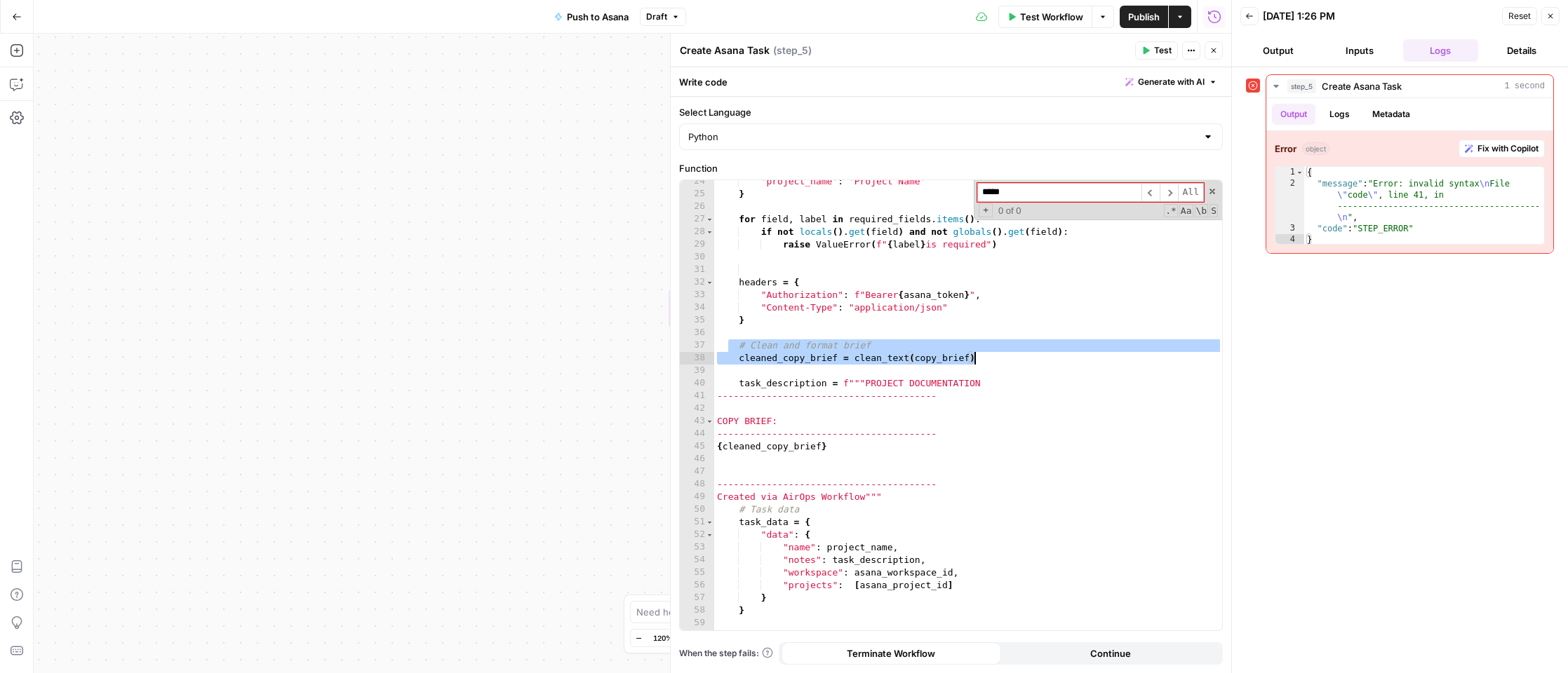
type textarea "**********"
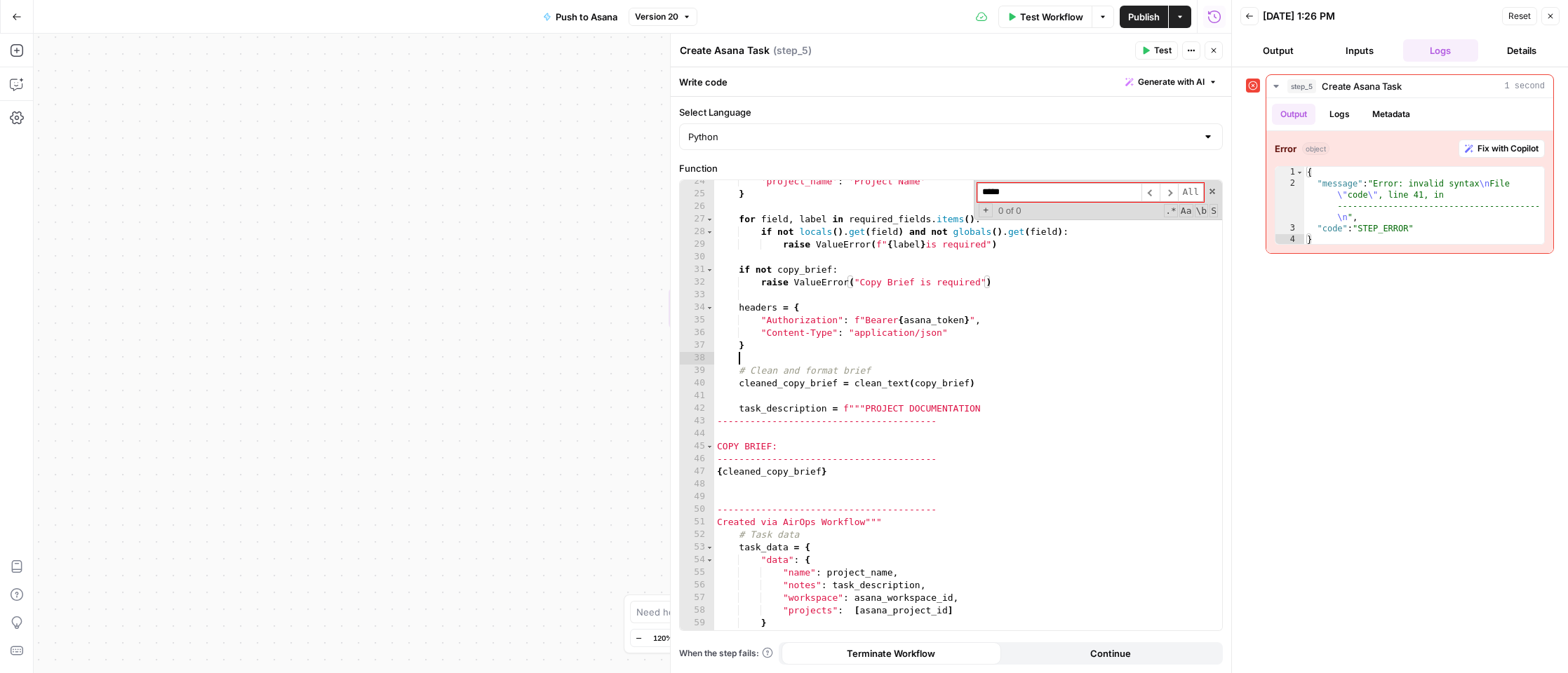
drag, startPoint x: 969, startPoint y: 357, endPoint x: 1012, endPoint y: 321, distance: 56.1
click at [969, 357] on div "'project_name' : 'Project Name' } for field , label in required_fields . items …" at bounding box center [968, 414] width 509 height 477
drag, startPoint x: 1212, startPoint y: 190, endPoint x: 1251, endPoint y: 160, distance: 49.2
click at [1212, 190] on span at bounding box center [1212, 191] width 10 height 10
click at [1143, 8] on button "Publish" at bounding box center [1144, 17] width 49 height 22
